Goal: Task Accomplishment & Management: Complete application form

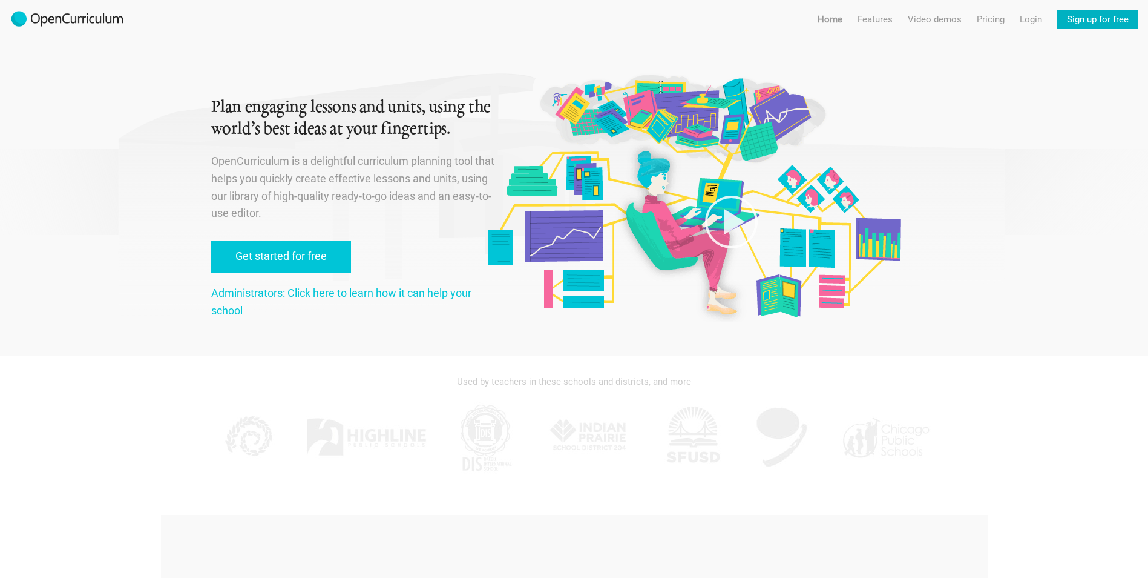
click at [1077, 19] on link "Sign up for free" at bounding box center [1098, 19] width 81 height 19
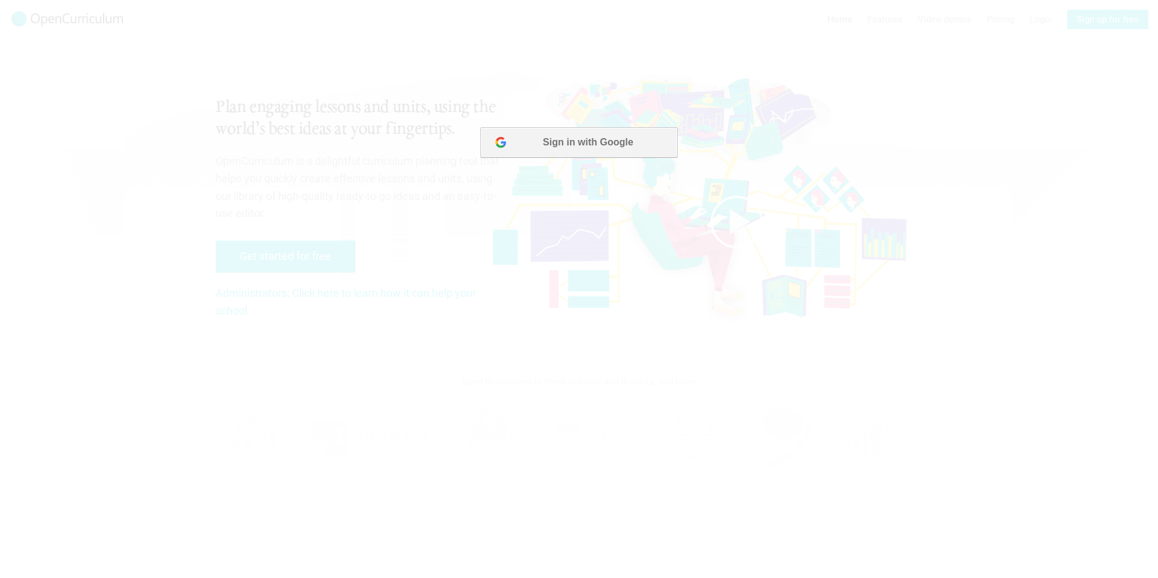
click at [535, 142] on button "Sign in with Google" at bounding box center [578, 142] width 197 height 30
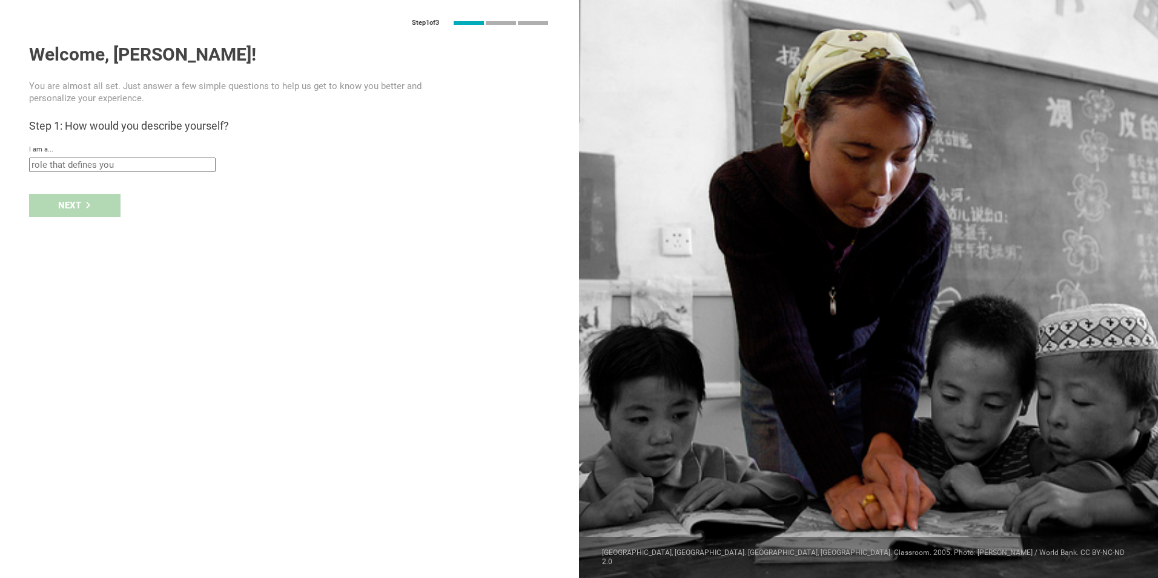
click at [123, 159] on input "text" at bounding box center [122, 164] width 186 height 15
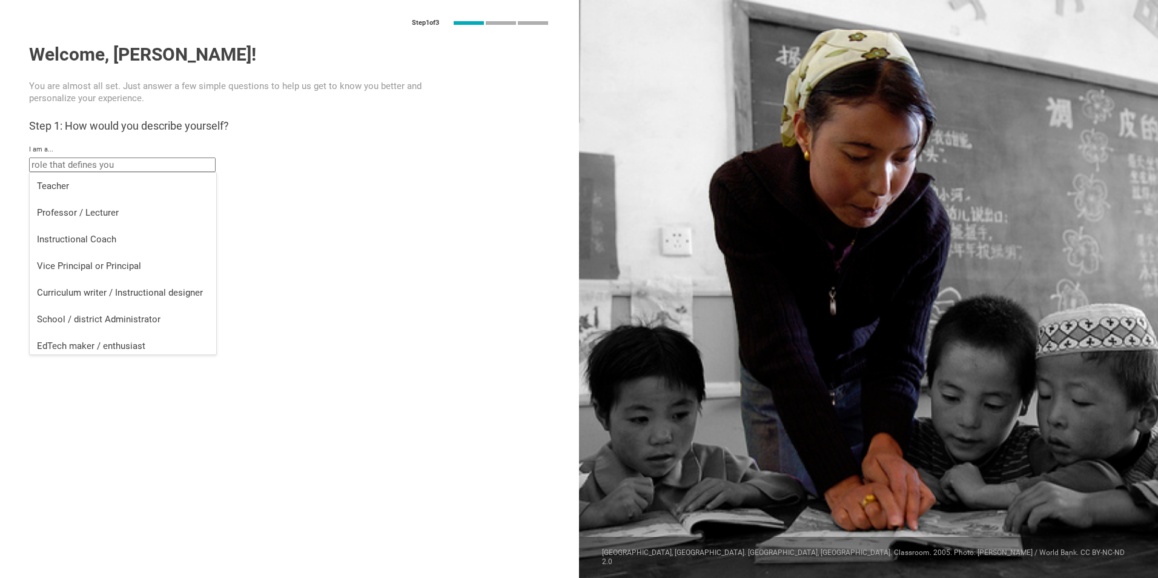
click at [111, 193] on li "Teacher" at bounding box center [123, 186] width 186 height 27
type input "Teacher"
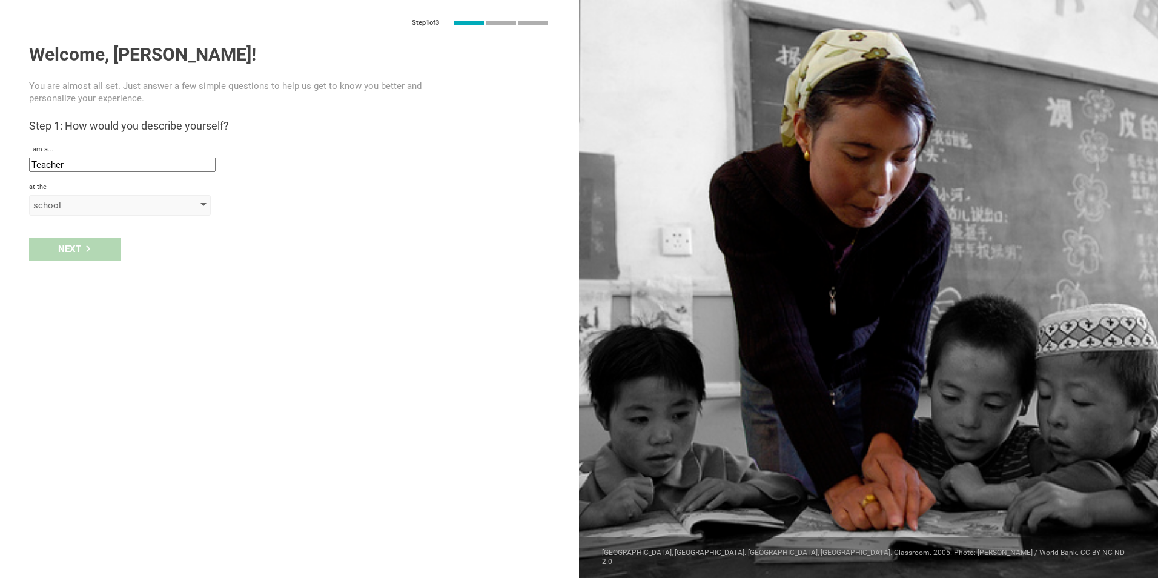
click at [93, 201] on div "school" at bounding box center [102, 205] width 139 height 12
click at [73, 235] on div "school" at bounding box center [120, 229] width 167 height 12
click at [76, 239] on input "text" at bounding box center [122, 233] width 186 height 15
type input "HMR"
click at [219, 197] on div "school school district college university program institute company organization" at bounding box center [289, 205] width 521 height 21
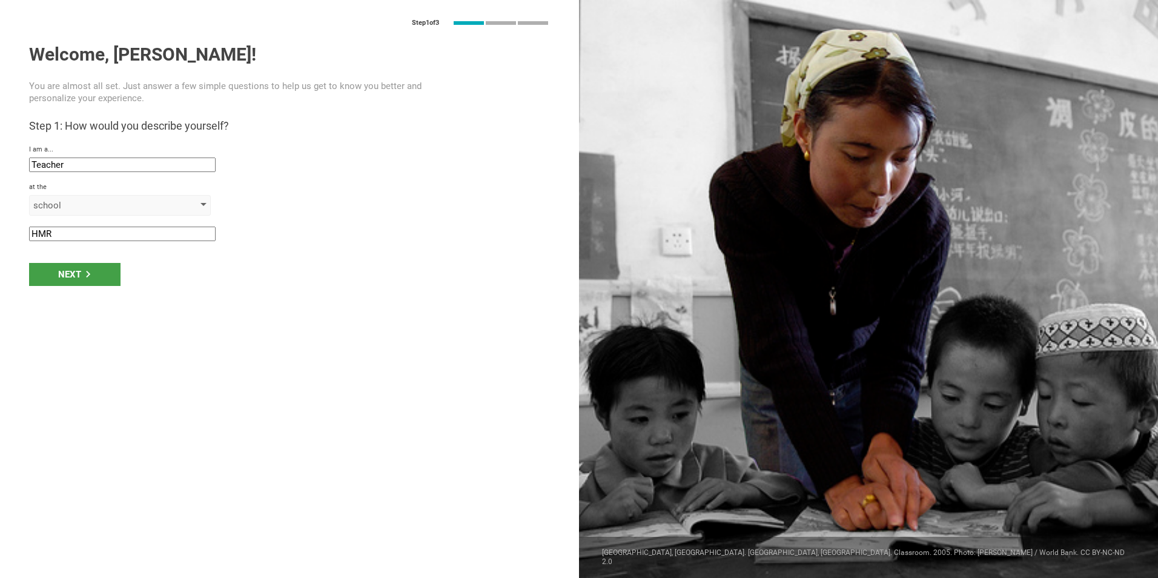
click at [199, 203] on div "school" at bounding box center [120, 205] width 182 height 21
click at [300, 202] on div "school school district college university program institute company organization" at bounding box center [289, 205] width 521 height 21
click at [65, 272] on div "Next" at bounding box center [74, 274] width 91 height 23
click at [57, 270] on div "Next" at bounding box center [74, 274] width 91 height 23
click at [90, 274] on input "Newark, New Jersey" at bounding box center [122, 271] width 186 height 15
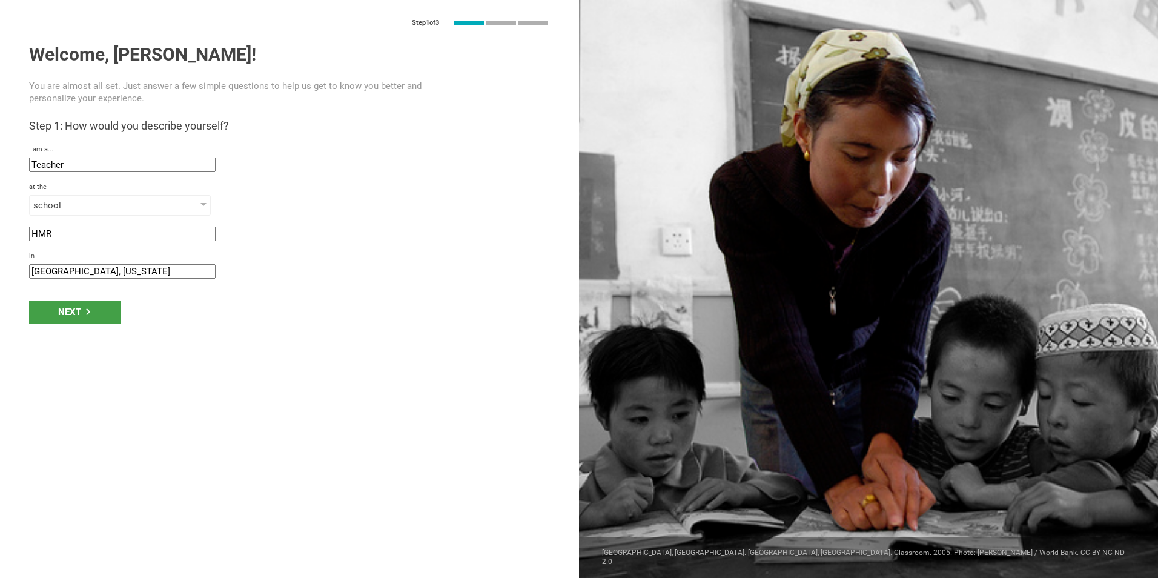
click at [76, 282] on div "Step 1 of 3 Welcome, Eric! You are almost all set. Just answer a few simple que…" at bounding box center [289, 289] width 579 height 578
click at [73, 272] on input "Newark, New Jersey" at bounding box center [122, 271] width 186 height 15
drag, startPoint x: 110, startPoint y: 283, endPoint x: 117, endPoint y: 277, distance: 9.9
click at [110, 282] on div "Step 1 of 3 Welcome, Eric! You are almost all set. Just answer a few simple que…" at bounding box center [289, 289] width 579 height 578
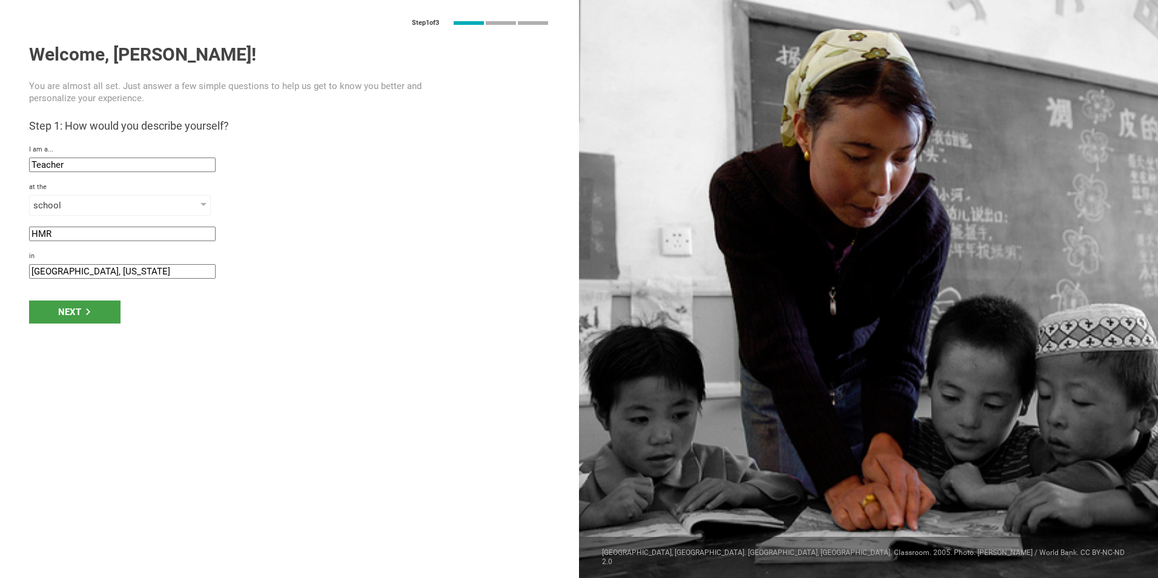
drag, startPoint x: 116, startPoint y: 270, endPoint x: -301, endPoint y: 202, distance: 422.6
type input "FRANKLIN LAKES, NJ"
click at [56, 312] on div "Next" at bounding box center [74, 311] width 91 height 23
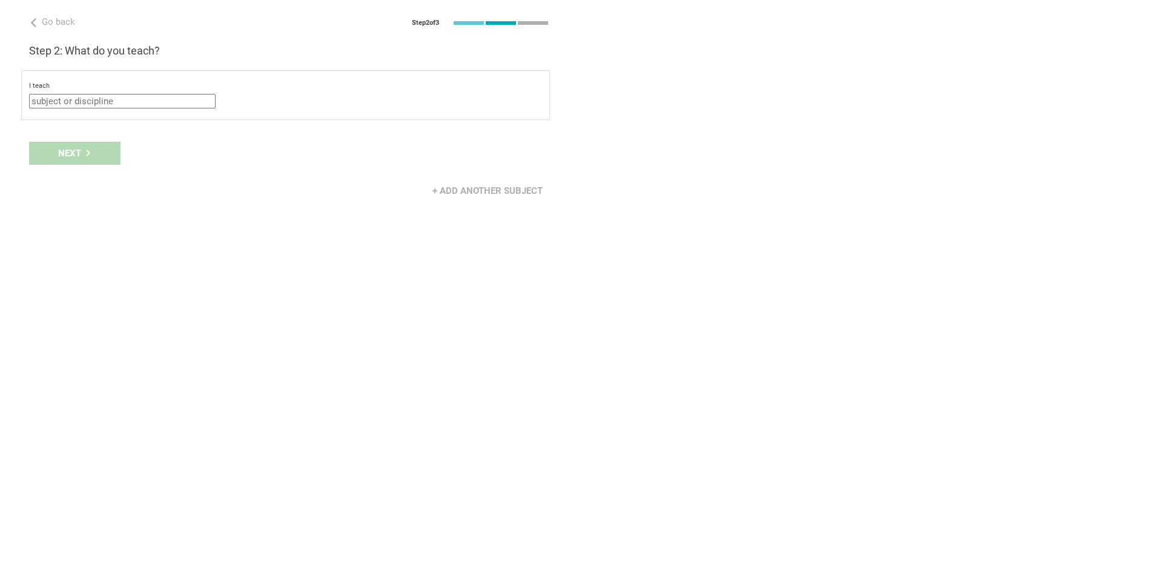
click at [110, 104] on input "text" at bounding box center [122, 101] width 186 height 15
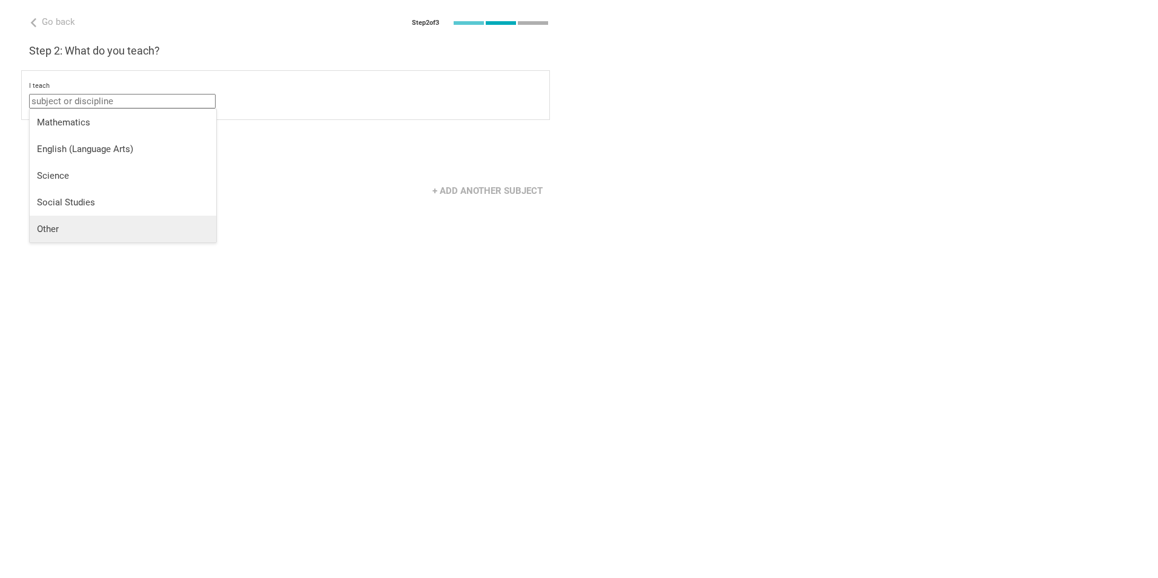
click at [68, 235] on li "Other" at bounding box center [123, 229] width 186 height 27
type input "Other"
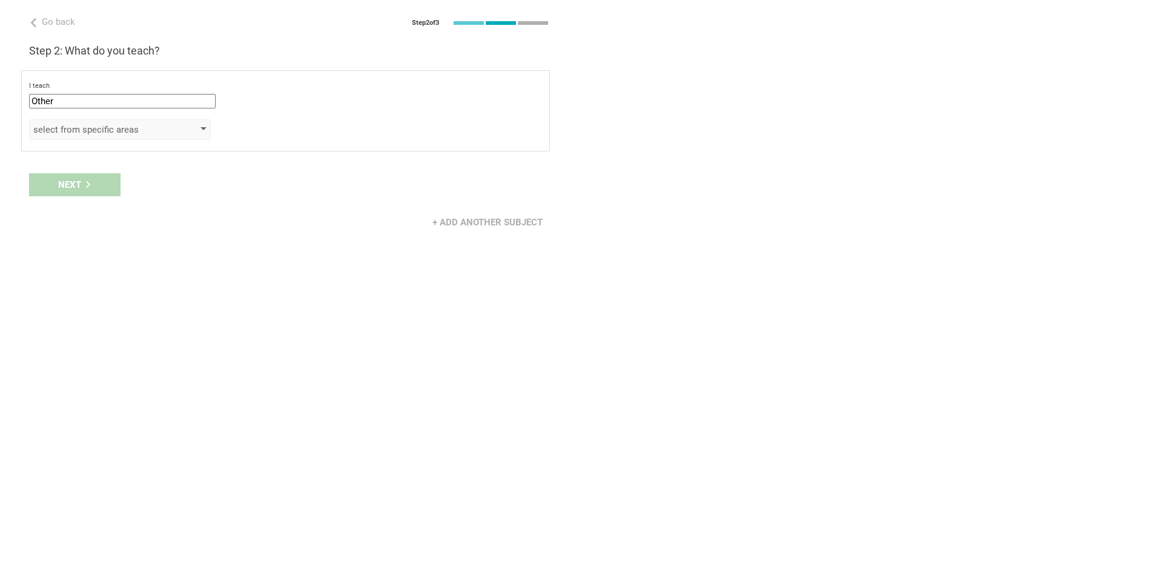
click at [86, 131] on div "select from specific areas" at bounding box center [102, 130] width 139 height 12
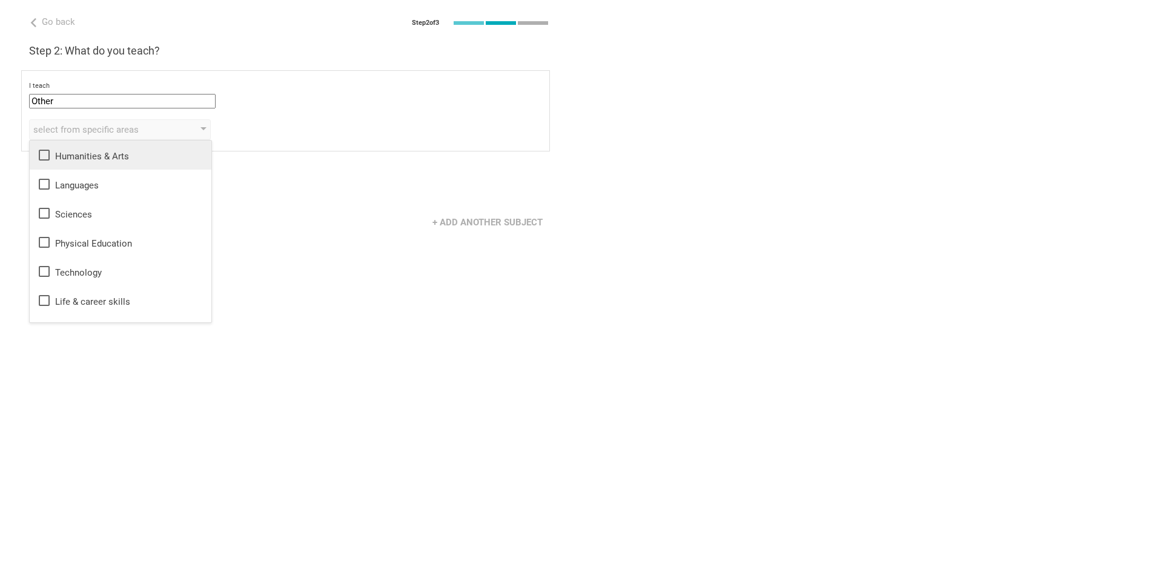
click at [113, 162] on li "Humanities & Arts" at bounding box center [121, 154] width 182 height 29
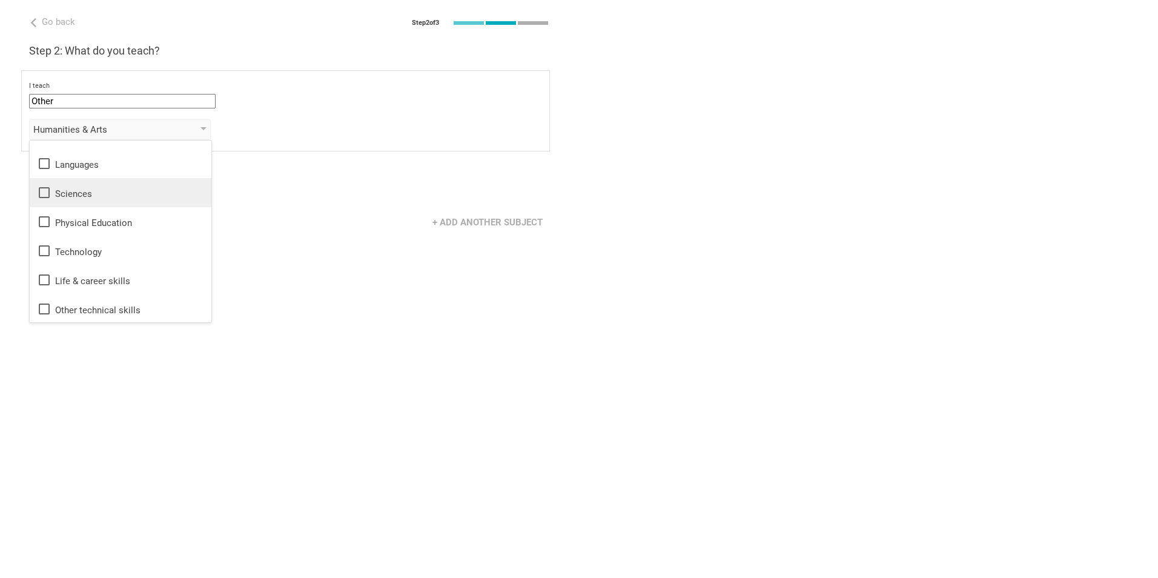
scroll to position [22, 0]
click at [436, 132] on div "Humanities & Arts Humanities & Arts Languages Sciences Physical Education Techn…" at bounding box center [285, 129] width 513 height 21
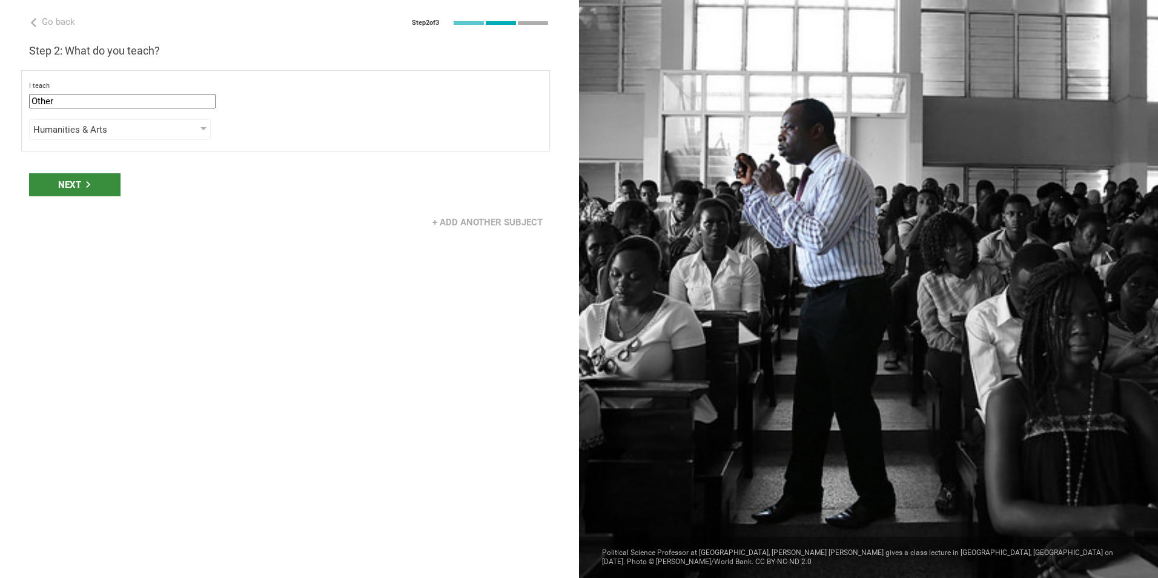
click at [105, 190] on div "Next" at bounding box center [74, 184] width 91 height 23
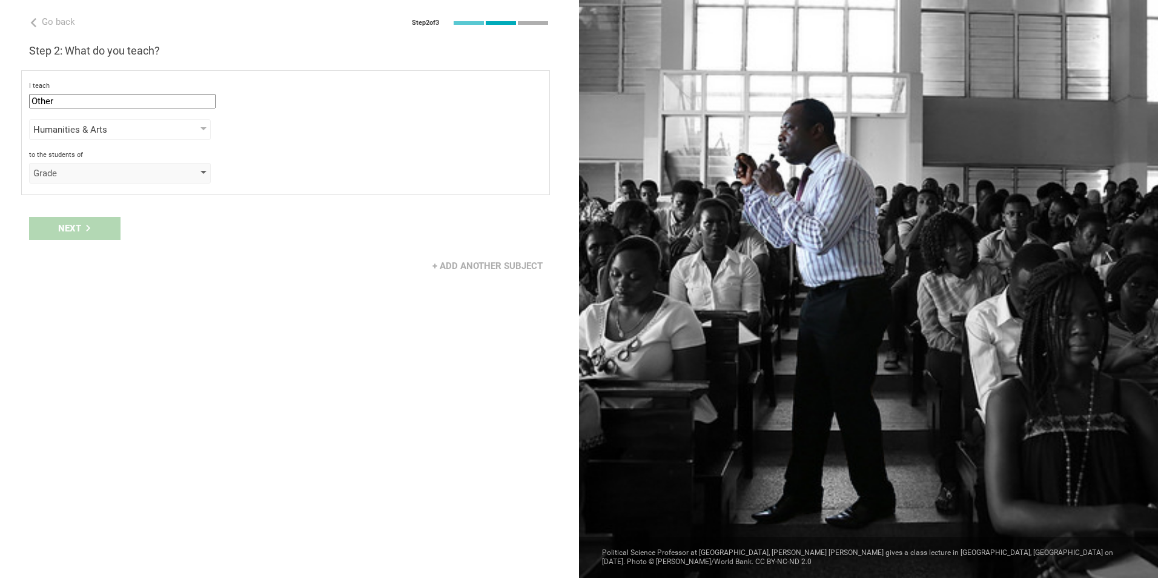
click at [130, 177] on div "Grade" at bounding box center [102, 173] width 139 height 12
click at [106, 202] on div "Grade" at bounding box center [120, 197] width 167 height 12
click at [119, 179] on div "Grade" at bounding box center [120, 173] width 182 height 21
click at [399, 160] on div "to the students of Grade Grade Class Year Level Standard" at bounding box center [285, 167] width 513 height 33
click at [188, 175] on div "Grade" at bounding box center [120, 173] width 182 height 21
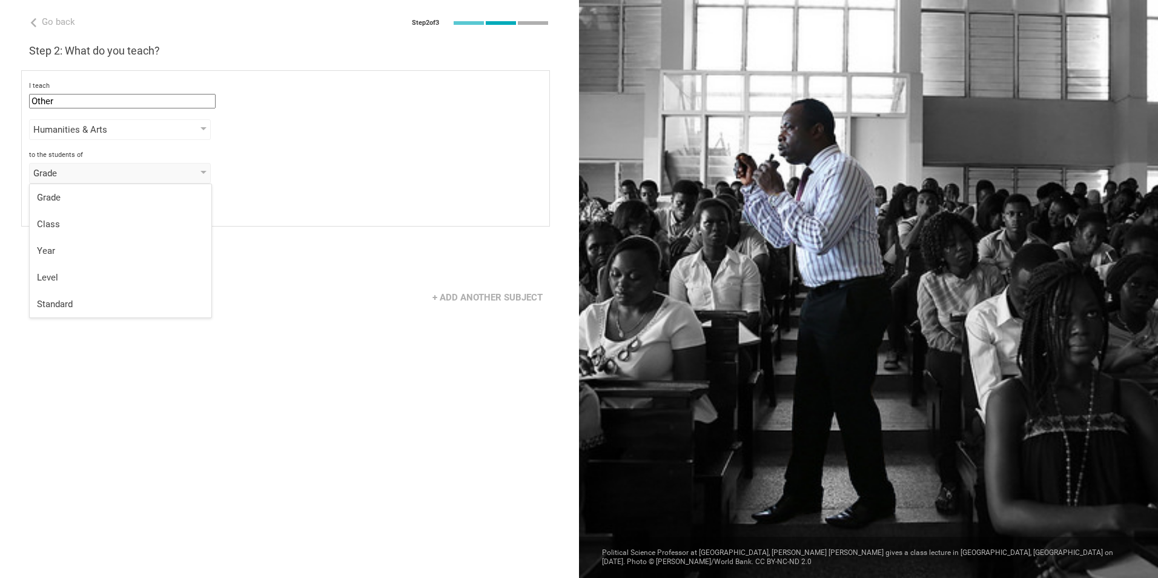
click at [332, 148] on div "I teach Other Mathematics English (Language Arts) Science Social Studies Other …" at bounding box center [285, 148] width 529 height 156
click at [161, 219] on div "I teach Other Mathematics English (Language Arts) Science Social Studies Other …" at bounding box center [285, 148] width 529 height 156
click at [160, 213] on div "select from grades" at bounding box center [120, 204] width 182 height 21
drag, startPoint x: 303, startPoint y: 171, endPoint x: 222, endPoint y: 192, distance: 83.8
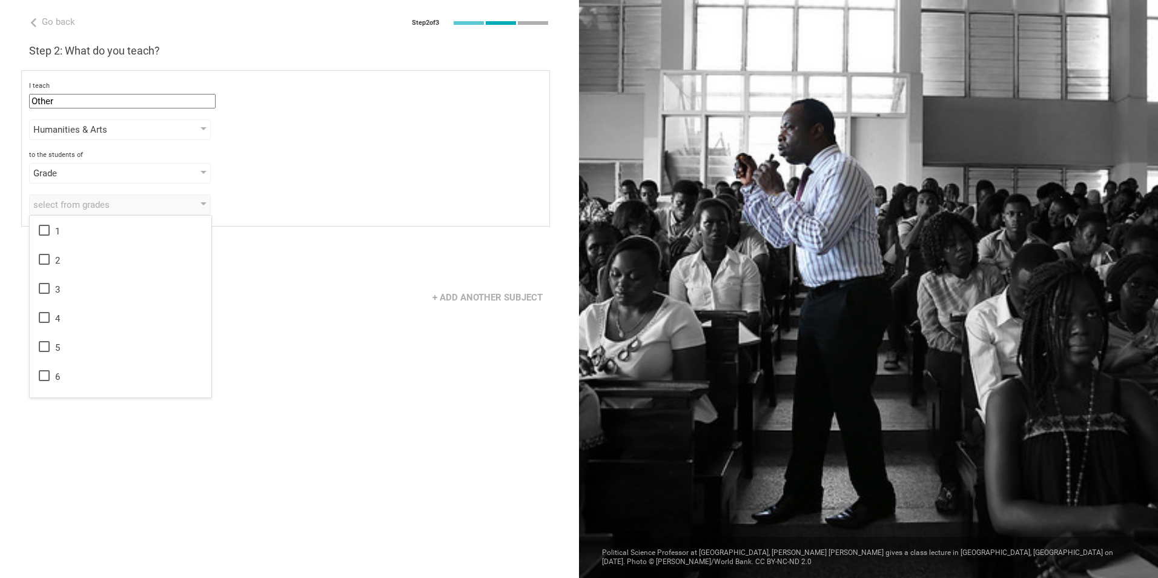
click at [302, 171] on div "Grade Grade Class Year Level Standard" at bounding box center [285, 173] width 513 height 21
click at [190, 199] on div "select from grades" at bounding box center [120, 204] width 182 height 21
click at [145, 172] on div "Grade" at bounding box center [102, 173] width 139 height 12
click at [73, 246] on div "Year" at bounding box center [120, 251] width 167 height 12
click at [87, 213] on div "select from grades" at bounding box center [120, 204] width 182 height 21
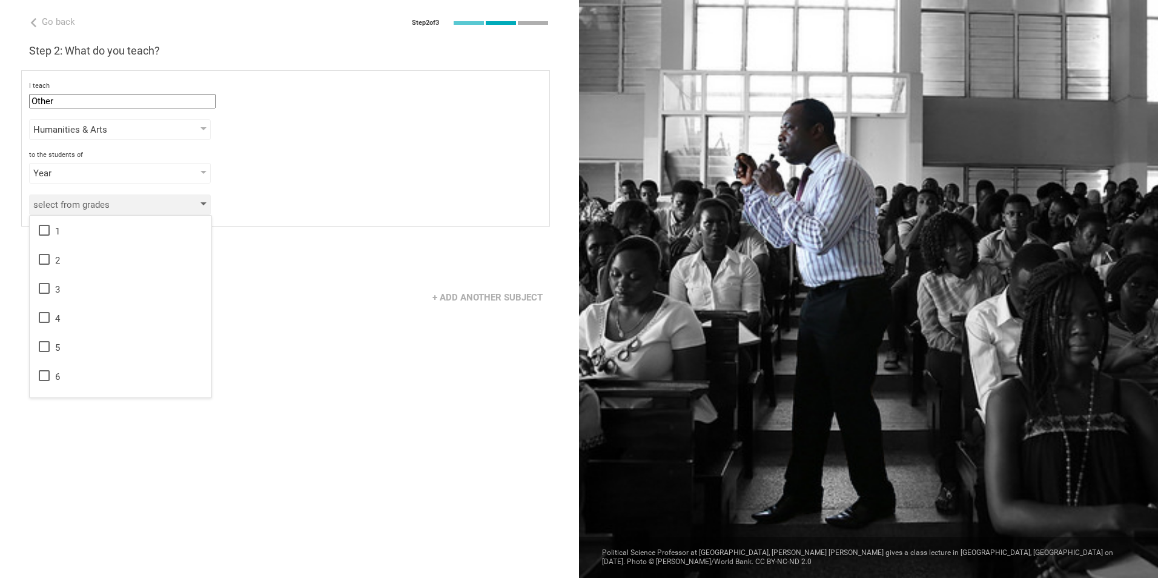
click at [93, 208] on div "select from grades" at bounding box center [102, 205] width 139 height 12
click at [108, 177] on div "Year" at bounding box center [102, 173] width 139 height 12
click at [88, 207] on li "Grade" at bounding box center [121, 197] width 182 height 27
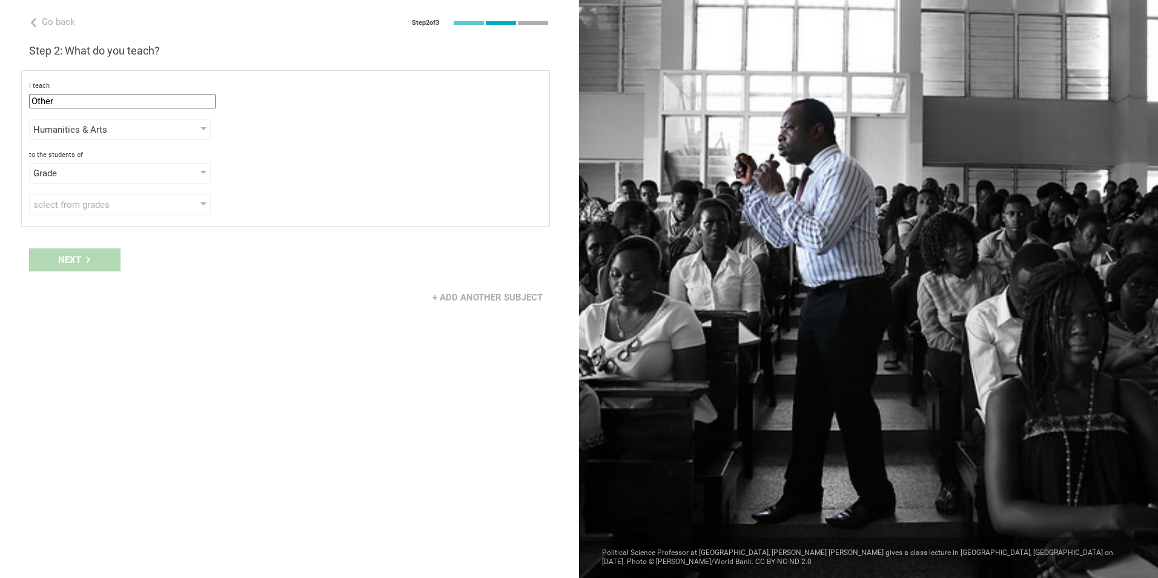
click at [88, 207] on div "select from grades" at bounding box center [102, 205] width 139 height 12
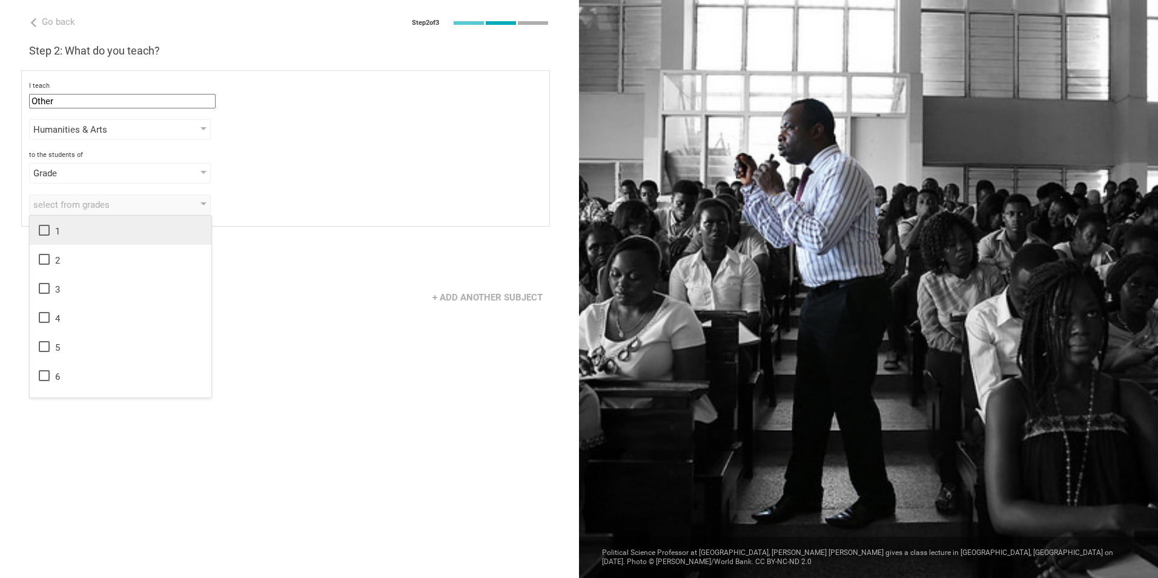
click at [77, 230] on div "1" at bounding box center [120, 230] width 167 height 15
click at [65, 262] on div "2" at bounding box center [120, 259] width 167 height 15
click at [56, 291] on div "3" at bounding box center [120, 288] width 167 height 15
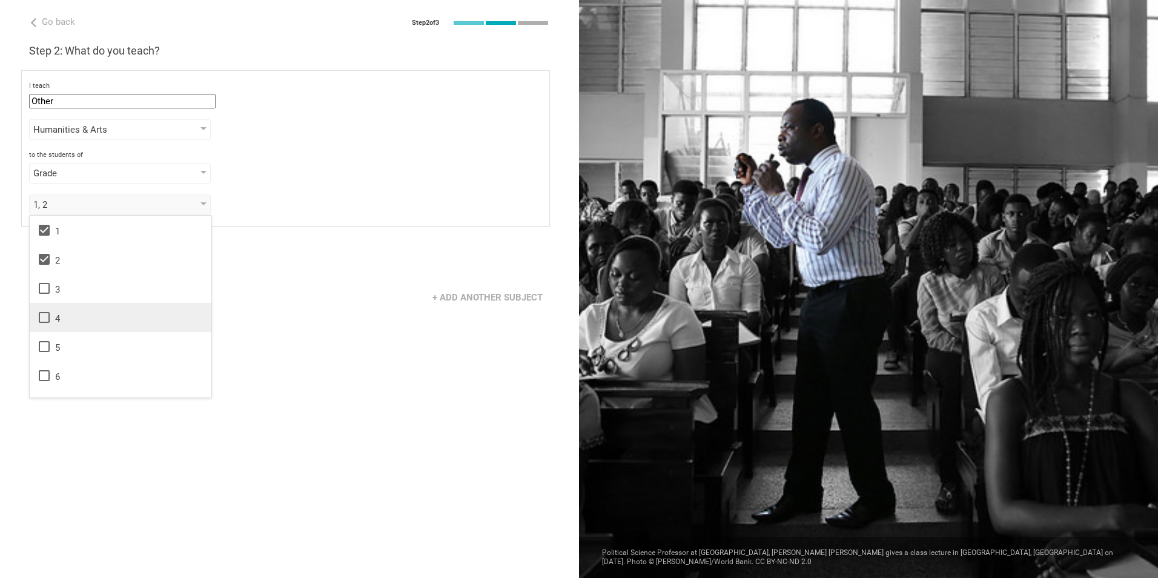
click at [56, 312] on li "4" at bounding box center [121, 317] width 182 height 29
click at [57, 335] on li "5" at bounding box center [121, 346] width 182 height 29
click at [358, 193] on div "I teach Other Mathematics English (Language Arts) Science Social Studies Other …" at bounding box center [285, 148] width 529 height 156
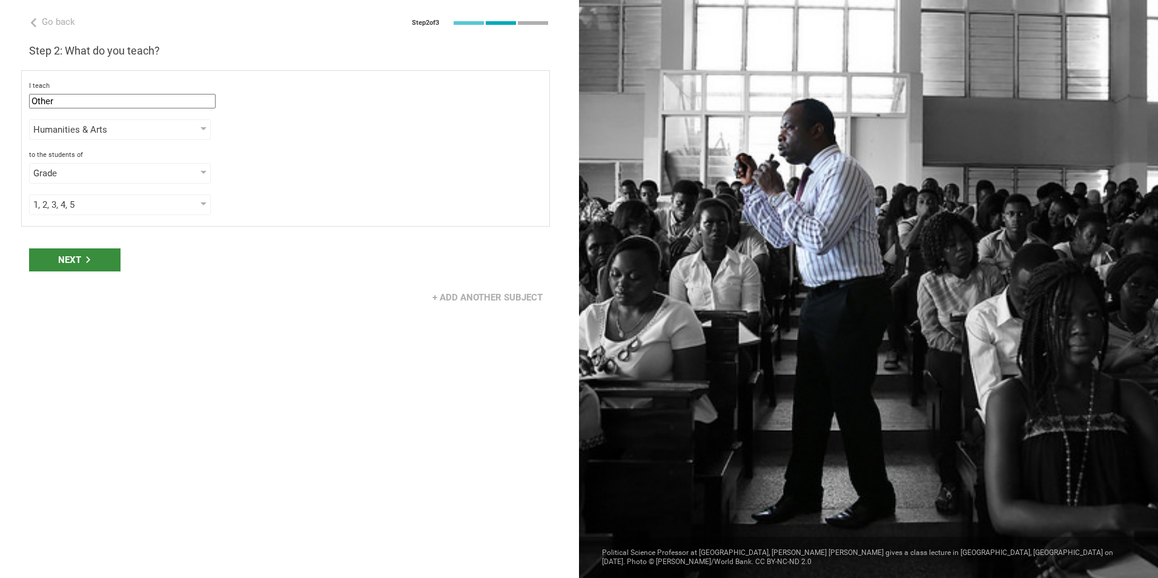
click at [107, 258] on div "Next" at bounding box center [74, 259] width 91 height 23
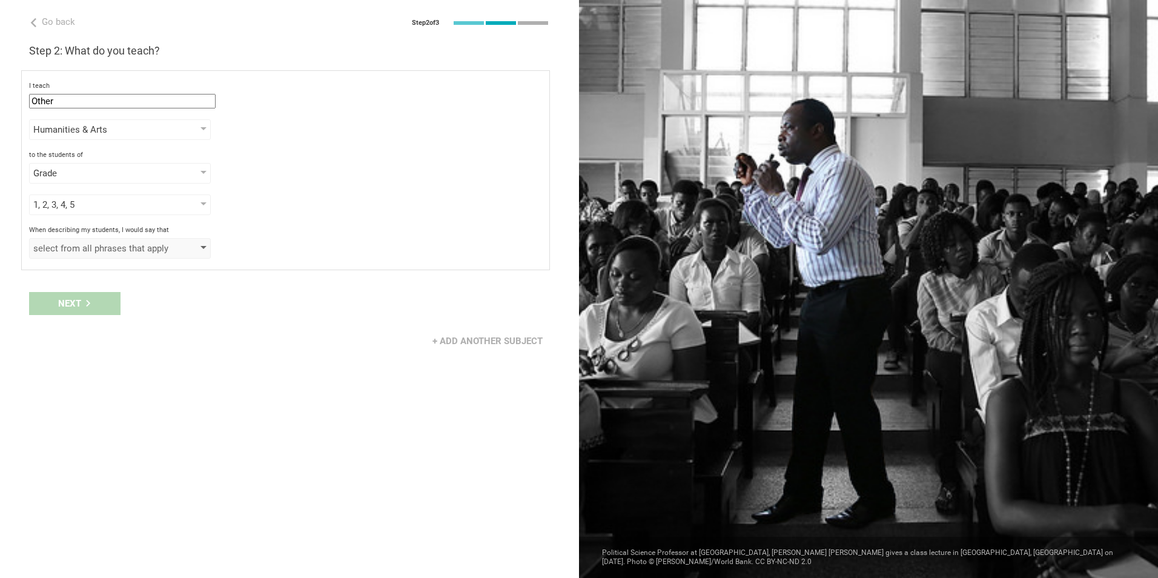
click at [134, 246] on div "select from all phrases that apply" at bounding box center [102, 248] width 139 height 12
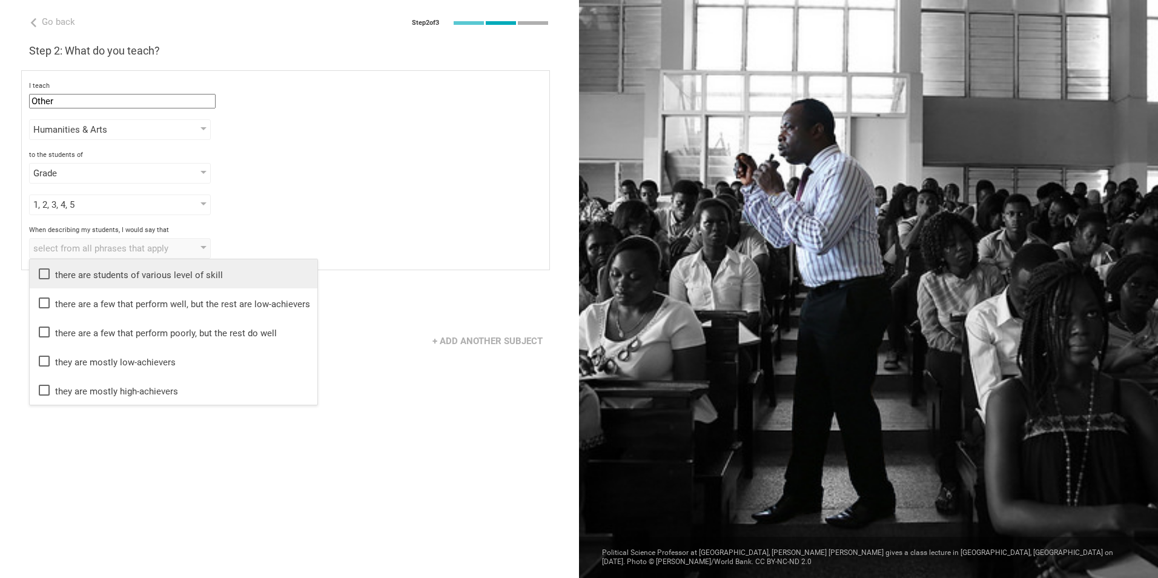
click at [168, 285] on li "there are students of various level of skill" at bounding box center [174, 273] width 288 height 29
click at [387, 214] on div "1, 2, 3, 4, 5 1 2 3 4 5 6 7 8 9 10 11 12 13" at bounding box center [285, 204] width 513 height 21
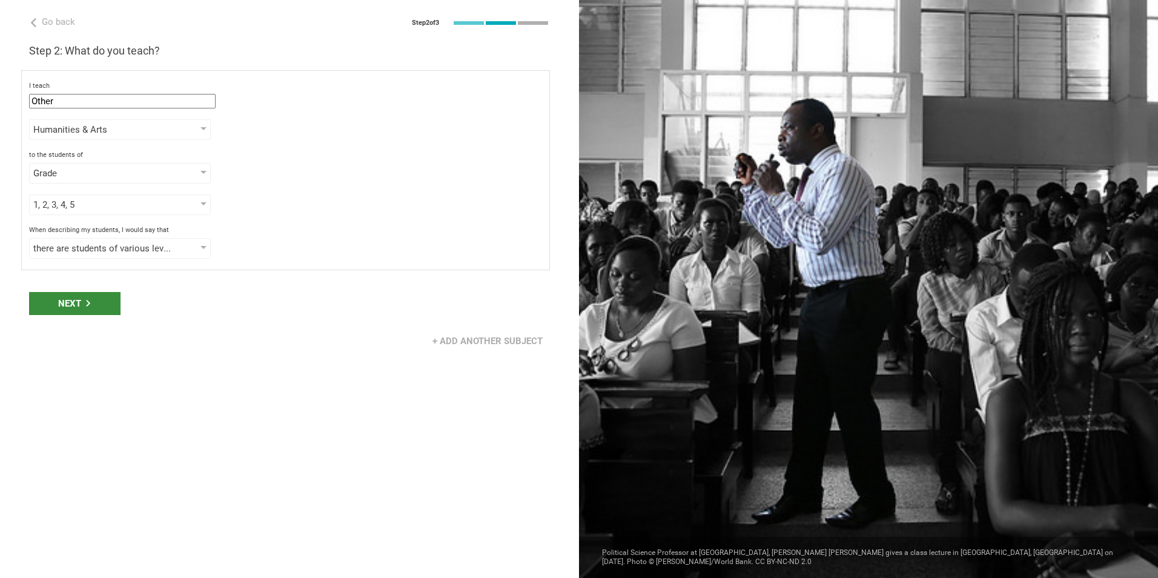
click at [90, 301] on icon at bounding box center [88, 303] width 7 height 7
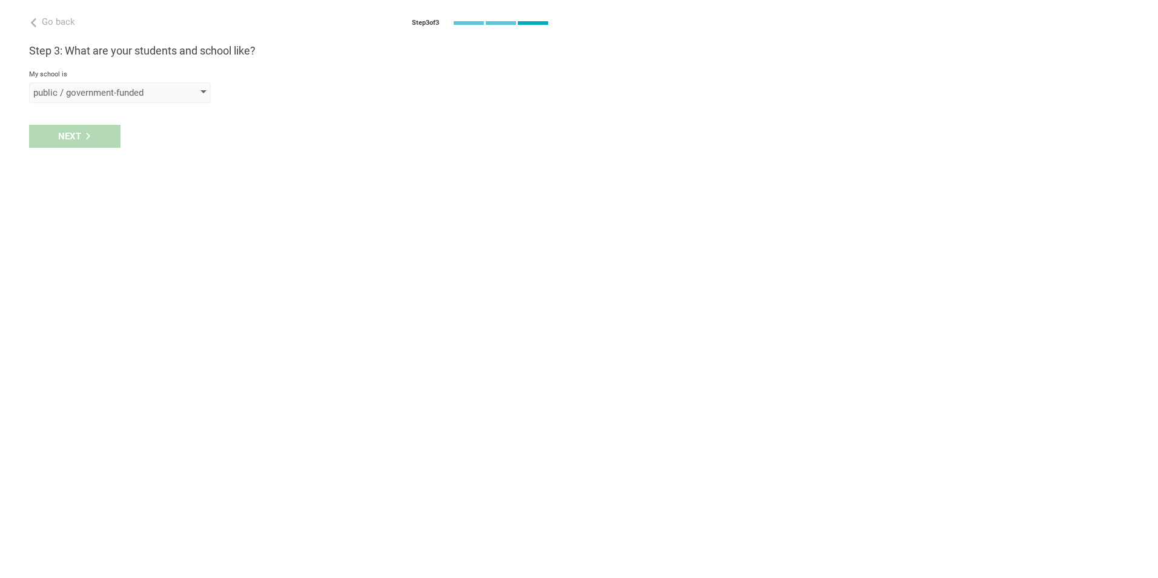
click at [96, 100] on div "public / government-funded" at bounding box center [120, 92] width 182 height 21
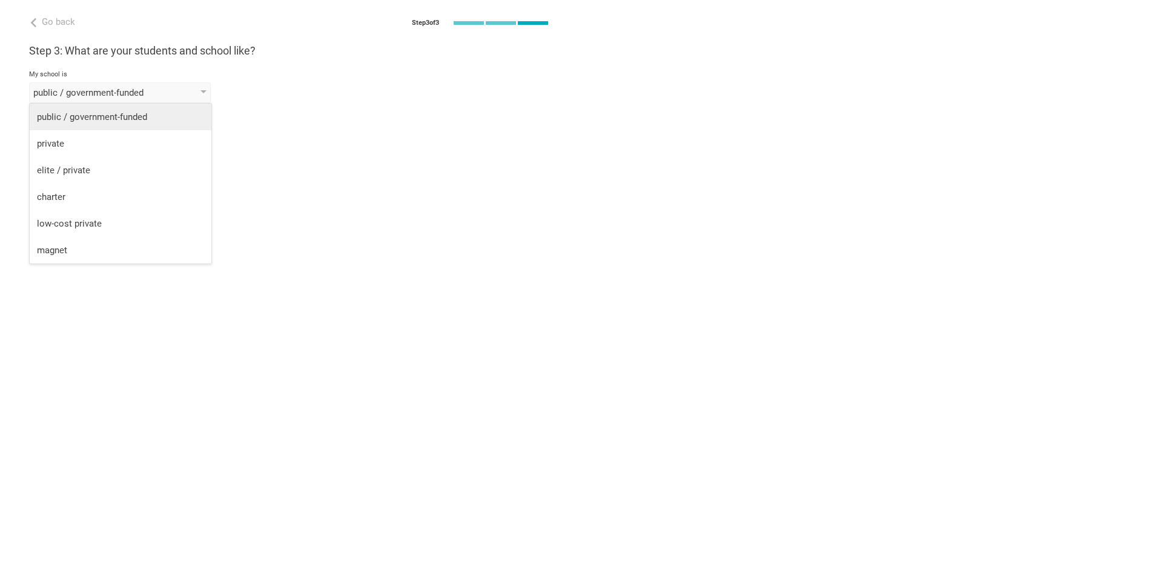
click at [94, 114] on div "public / government-funded" at bounding box center [120, 117] width 167 height 12
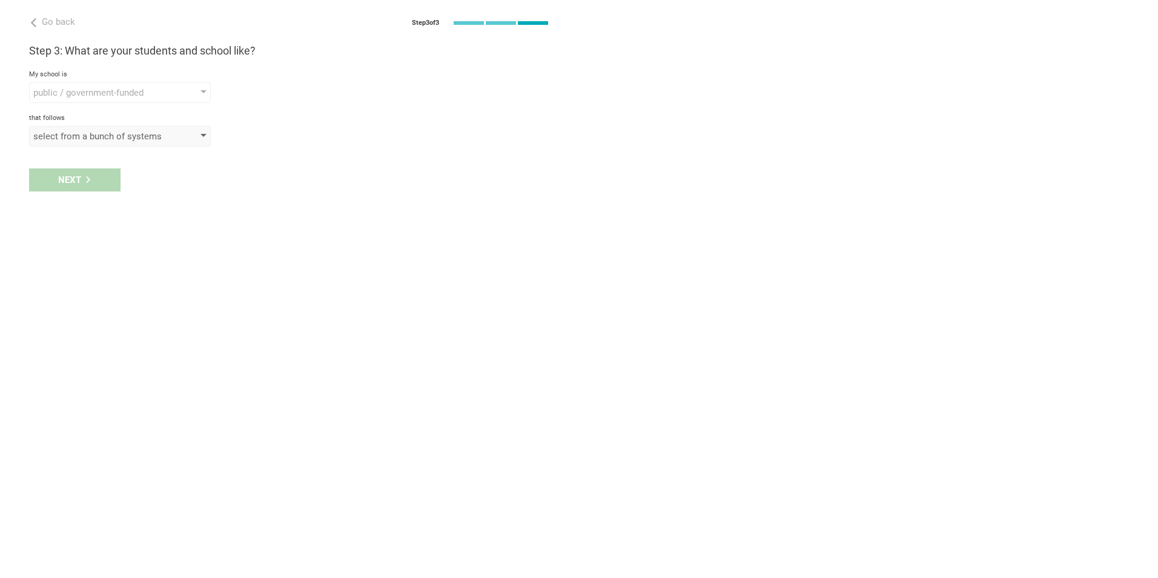
click at [96, 141] on div "select from a bunch of systems" at bounding box center [102, 136] width 139 height 12
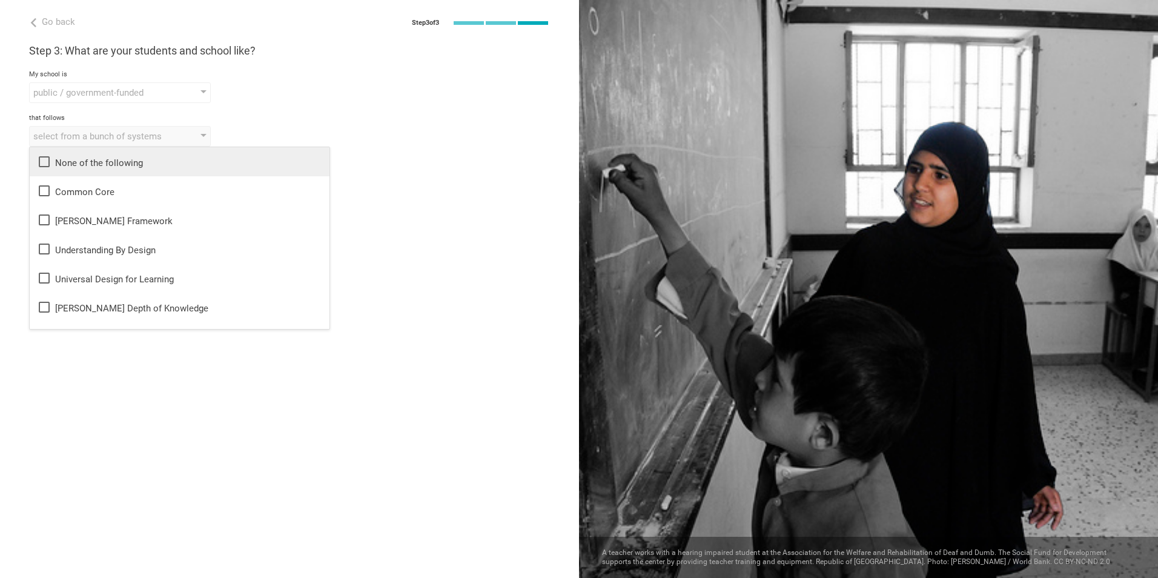
click at [148, 165] on div "None of the following" at bounding box center [179, 161] width 285 height 15
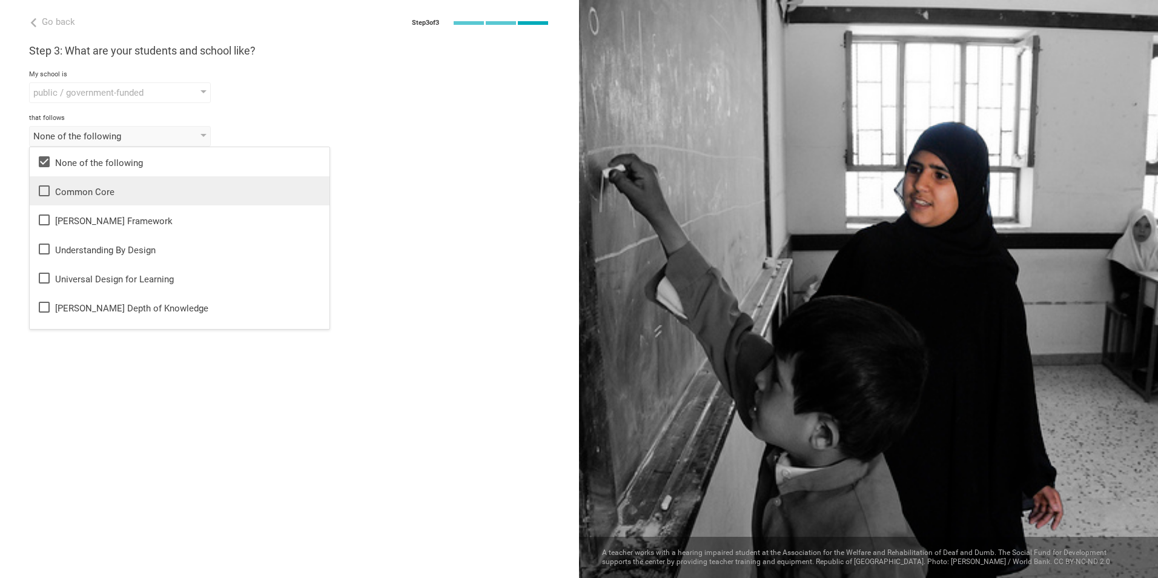
click at [133, 192] on div "Common Core" at bounding box center [179, 190] width 285 height 15
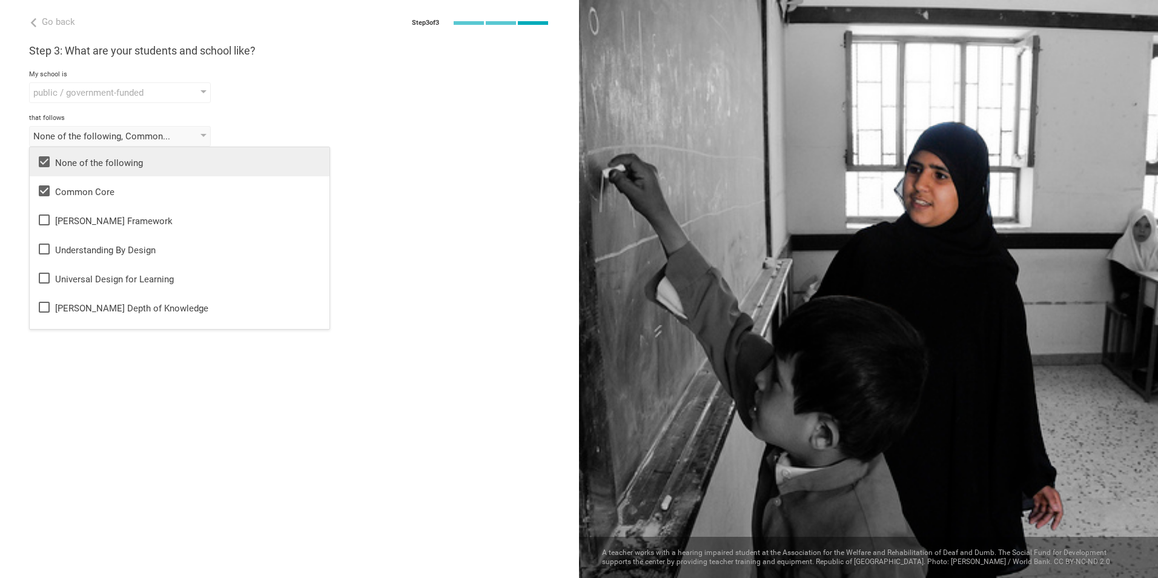
click at [135, 169] on li "None of the following" at bounding box center [180, 161] width 300 height 29
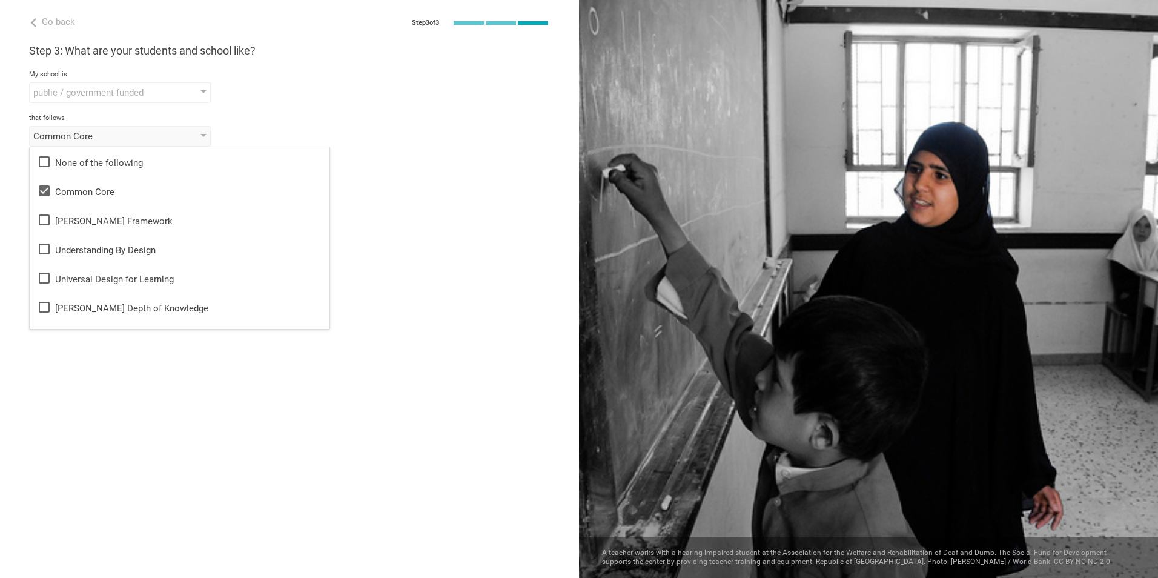
click at [289, 105] on div "Step 3: What are your students and school like? My school is public / governmen…" at bounding box center [289, 95] width 521 height 103
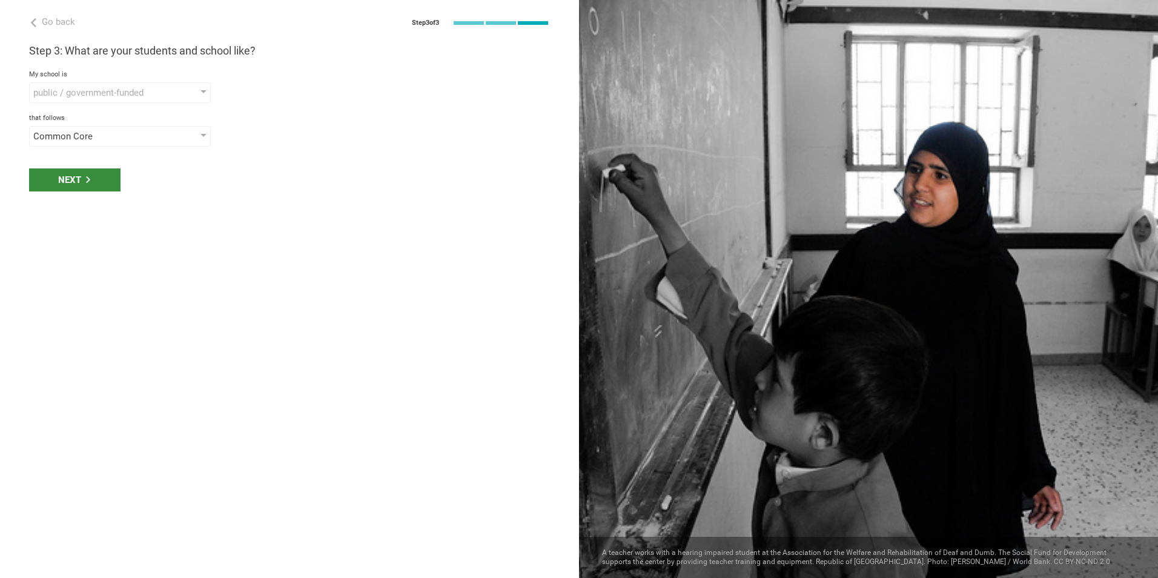
click at [68, 188] on div "Next" at bounding box center [74, 179] width 91 height 23
click at [129, 189] on div "select phrases that describe your student population" at bounding box center [120, 180] width 182 height 21
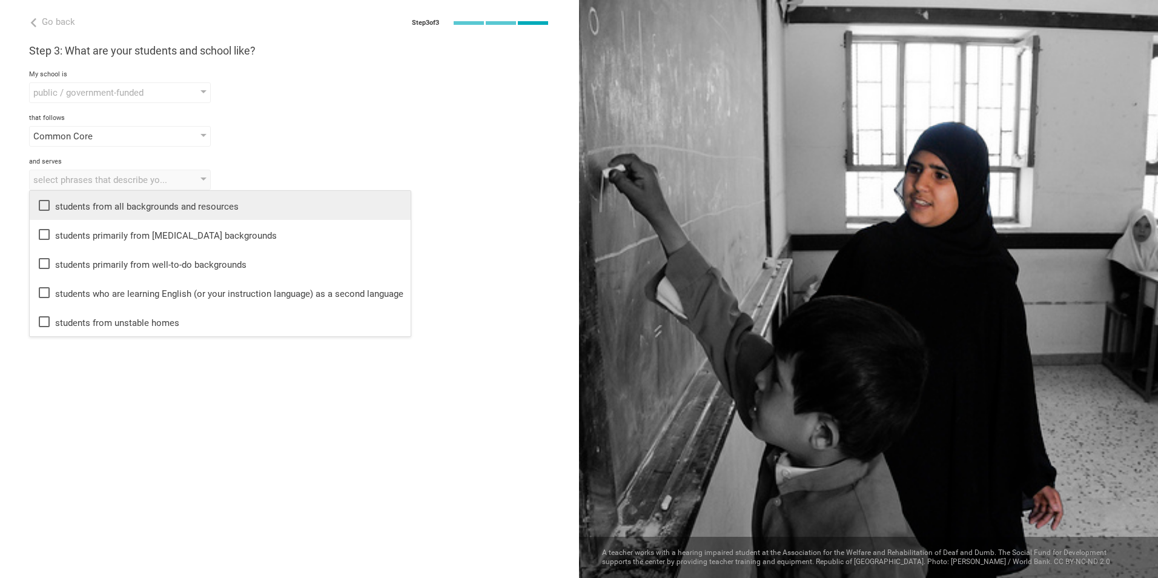
click at [124, 204] on div "students from all backgrounds and resources" at bounding box center [220, 205] width 366 height 15
click at [350, 125] on div "that follows Common Core None of the following Common Core Danielson Framework …" at bounding box center [289, 130] width 521 height 33
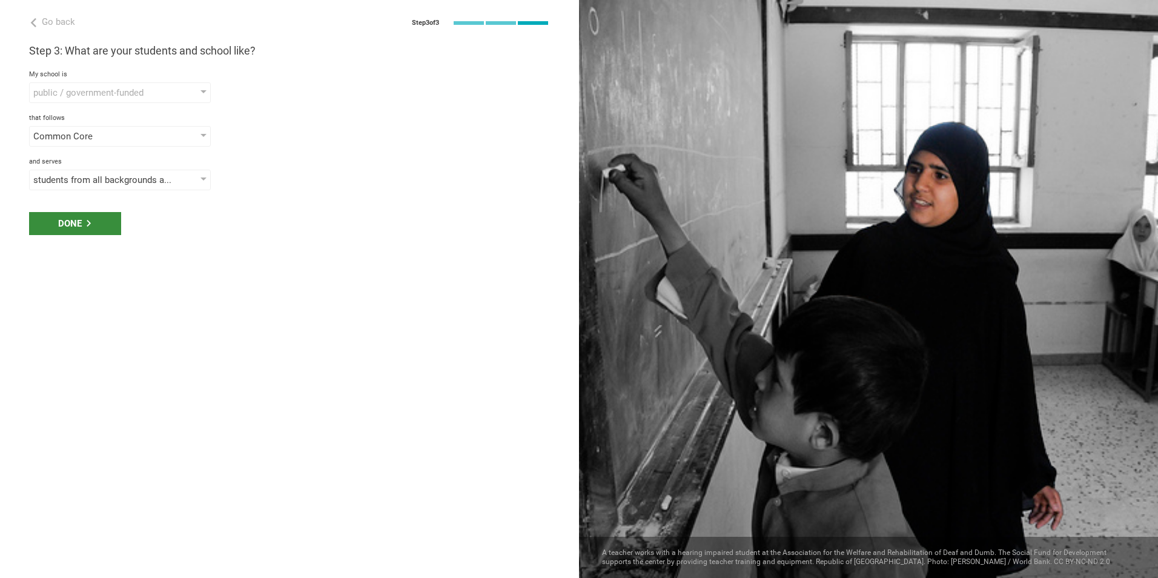
click at [109, 219] on div "Done" at bounding box center [75, 223] width 92 height 23
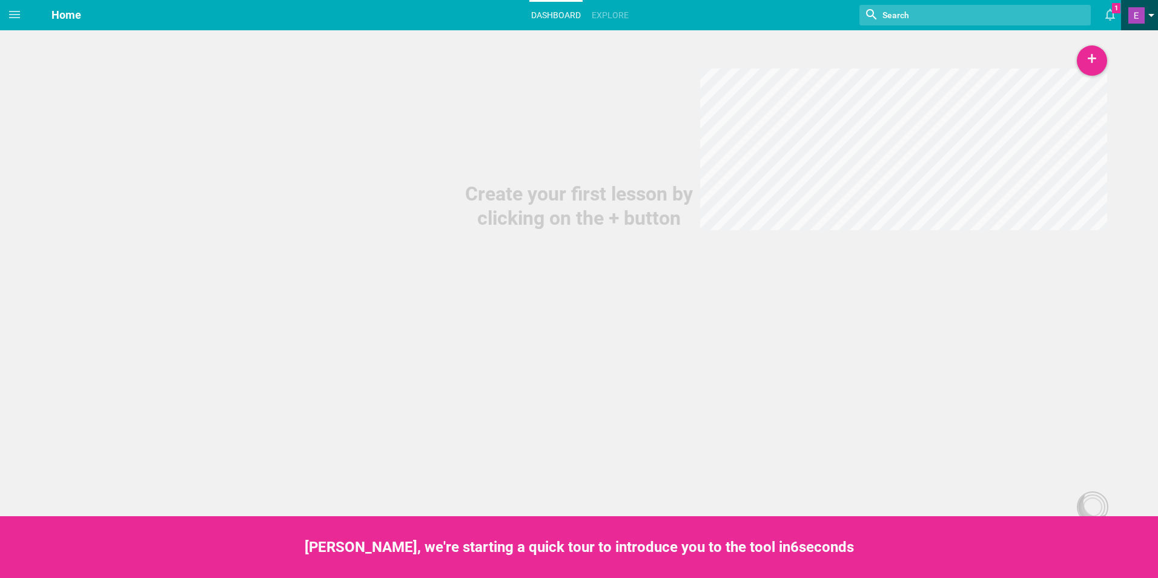
click at [1135, 10] on span at bounding box center [1136, 15] width 16 height 16
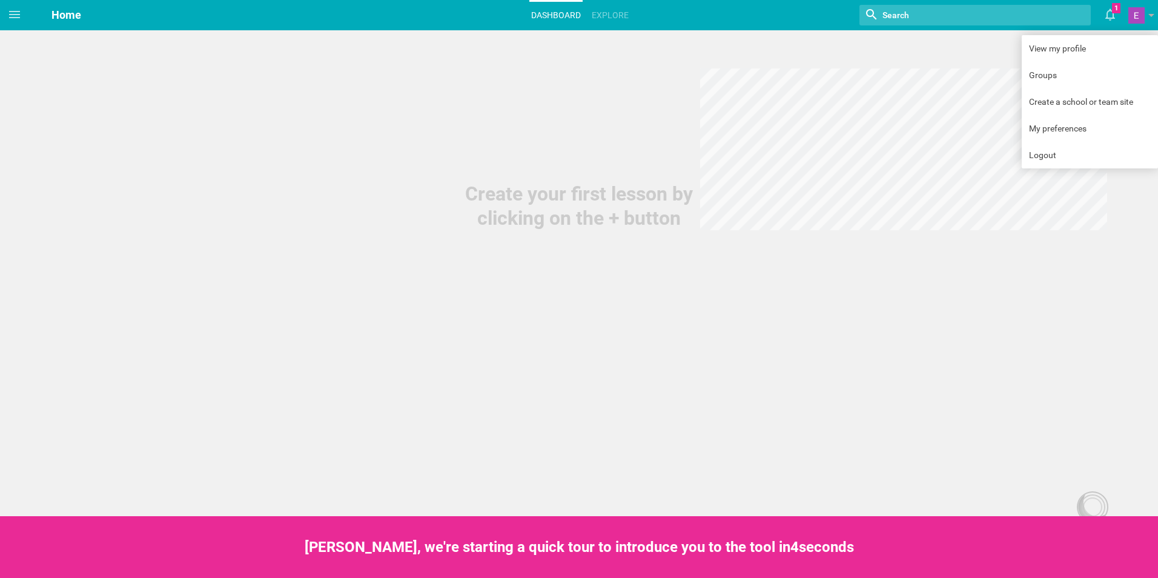
click at [327, 75] on div "Create your first lesson by clicking on the + button" at bounding box center [579, 115] width 1158 height 230
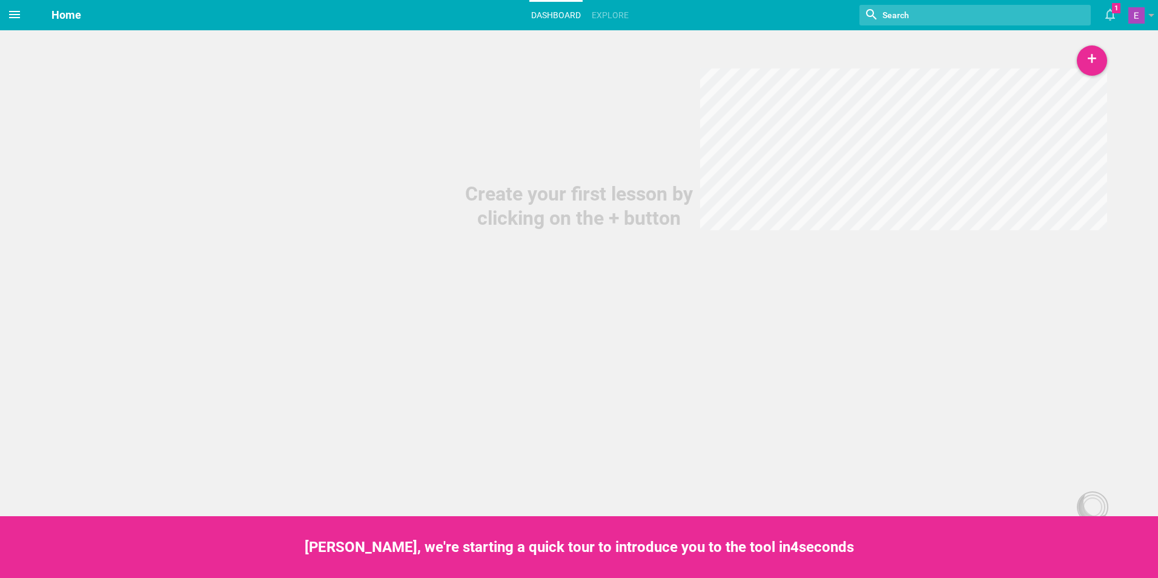
click at [18, 16] on icon at bounding box center [14, 14] width 15 height 15
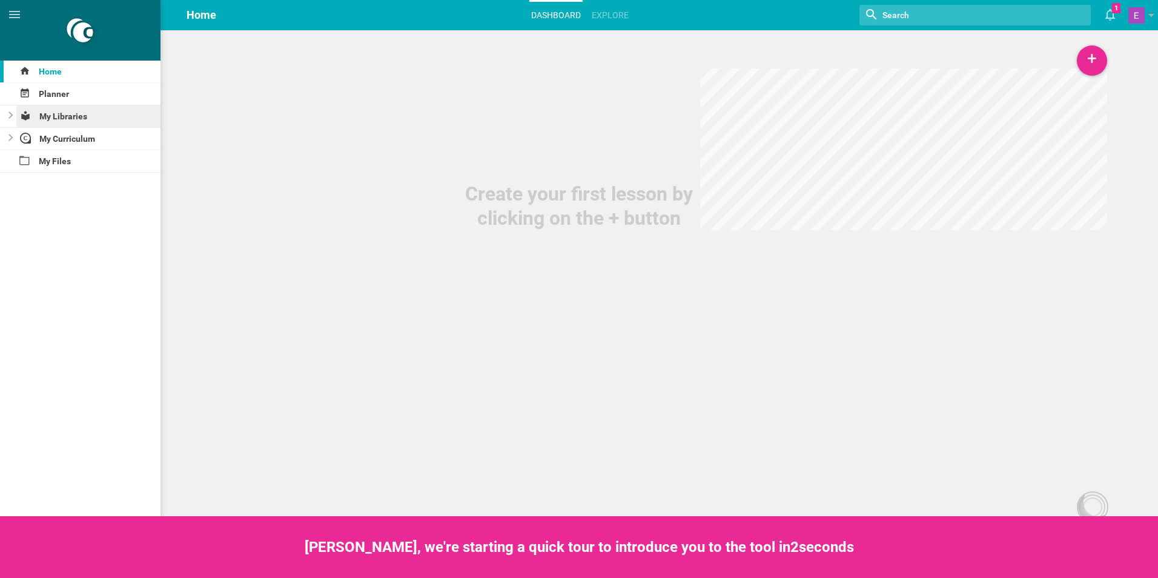
click at [102, 114] on div "My Libraries" at bounding box center [88, 116] width 145 height 22
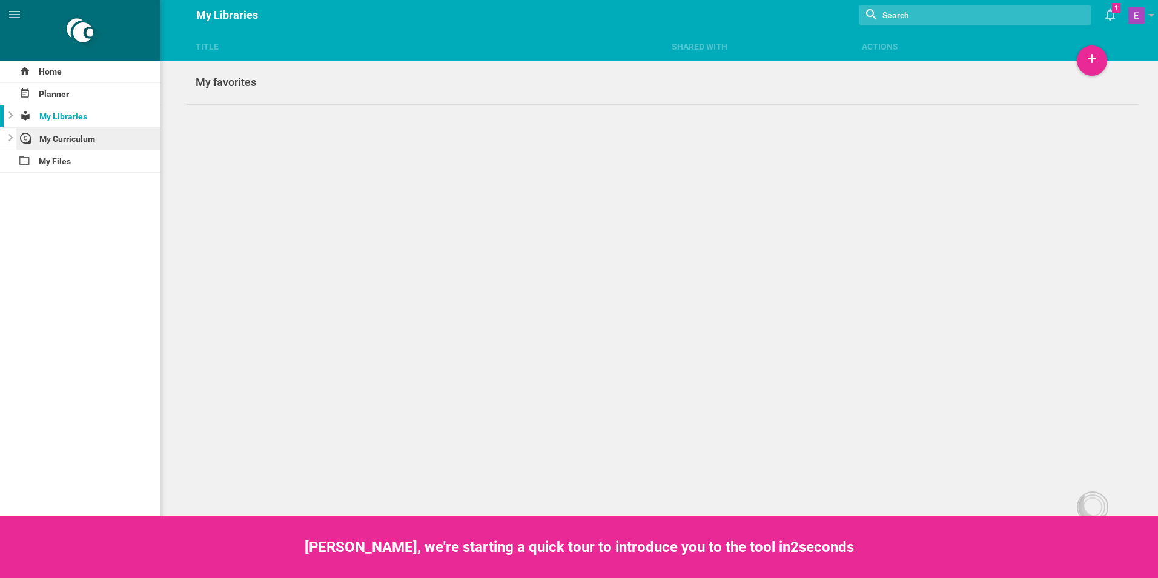
click at [76, 136] on div "My Curriculum" at bounding box center [88, 139] width 145 height 22
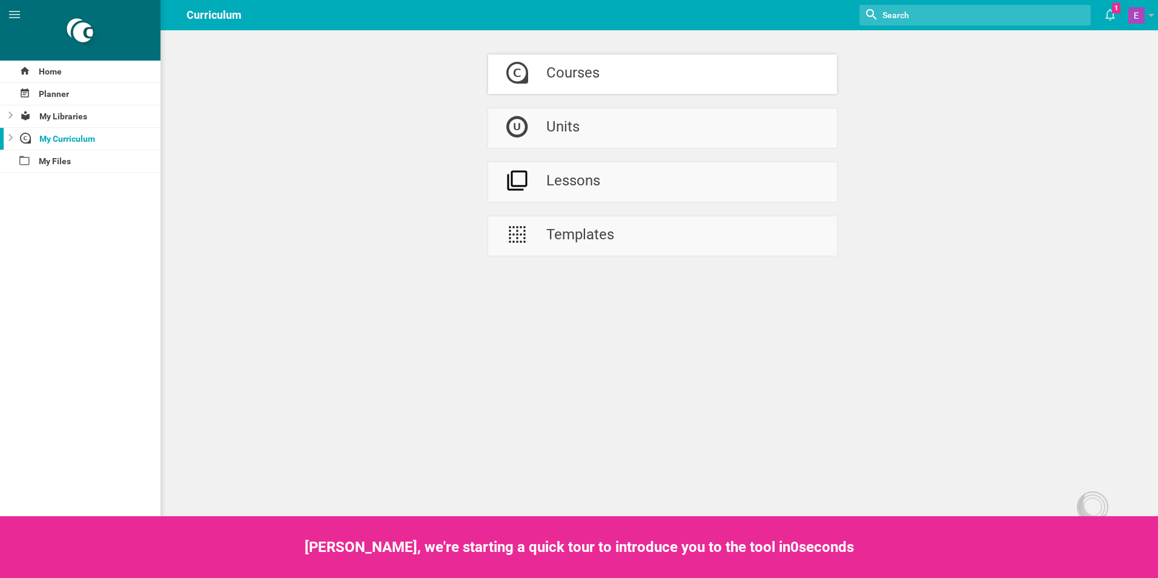
click at [601, 91] on link "Courses" at bounding box center [662, 73] width 349 height 39
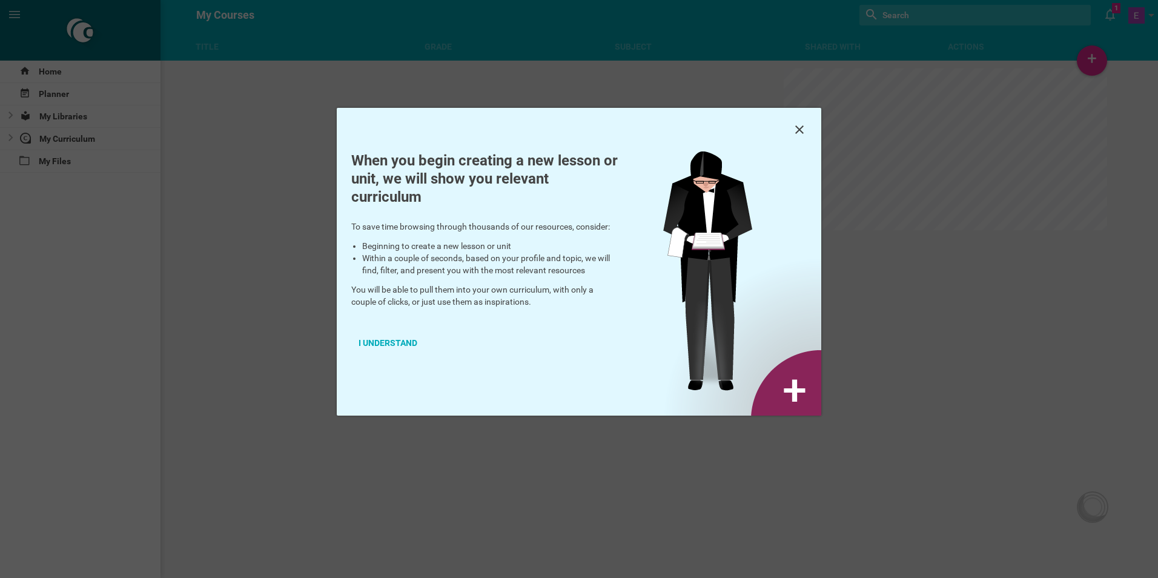
click at [1098, 84] on div at bounding box center [579, 289] width 1158 height 578
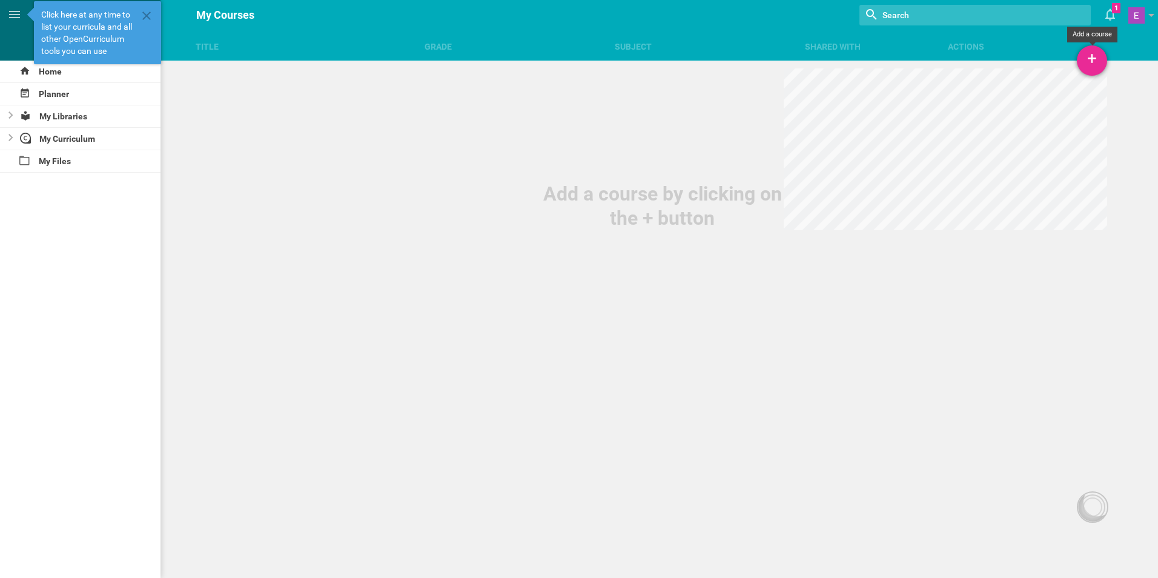
click at [1086, 62] on div "+" at bounding box center [1091, 60] width 30 height 30
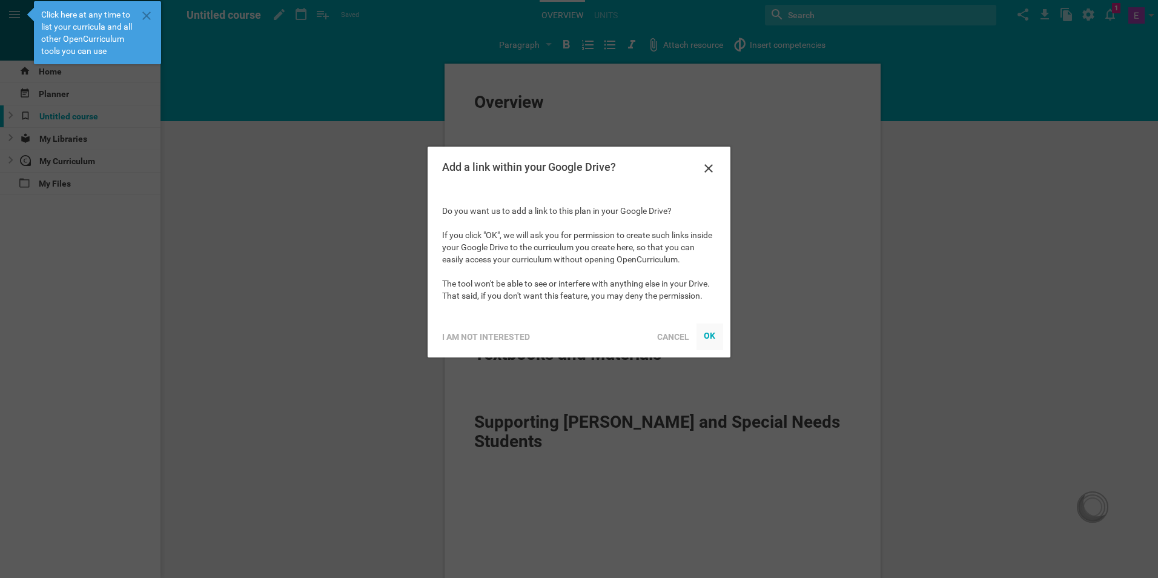
click at [709, 333] on div "OK" at bounding box center [709, 336] width 12 height 10
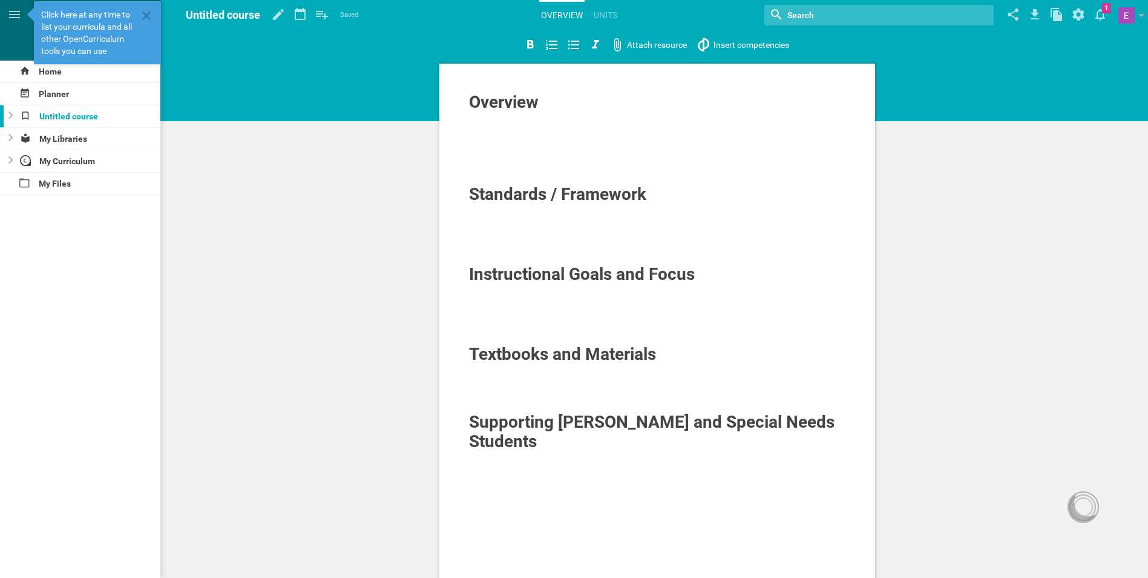
click at [529, 140] on div at bounding box center [657, 142] width 377 height 12
click at [524, 107] on span "Overview" at bounding box center [504, 102] width 70 height 20
click at [561, 171] on div at bounding box center [657, 166] width 377 height 12
click at [553, 209] on div at bounding box center [657, 210] width 377 height 12
drag, startPoint x: 562, startPoint y: 208, endPoint x: 556, endPoint y: 273, distance: 65.1
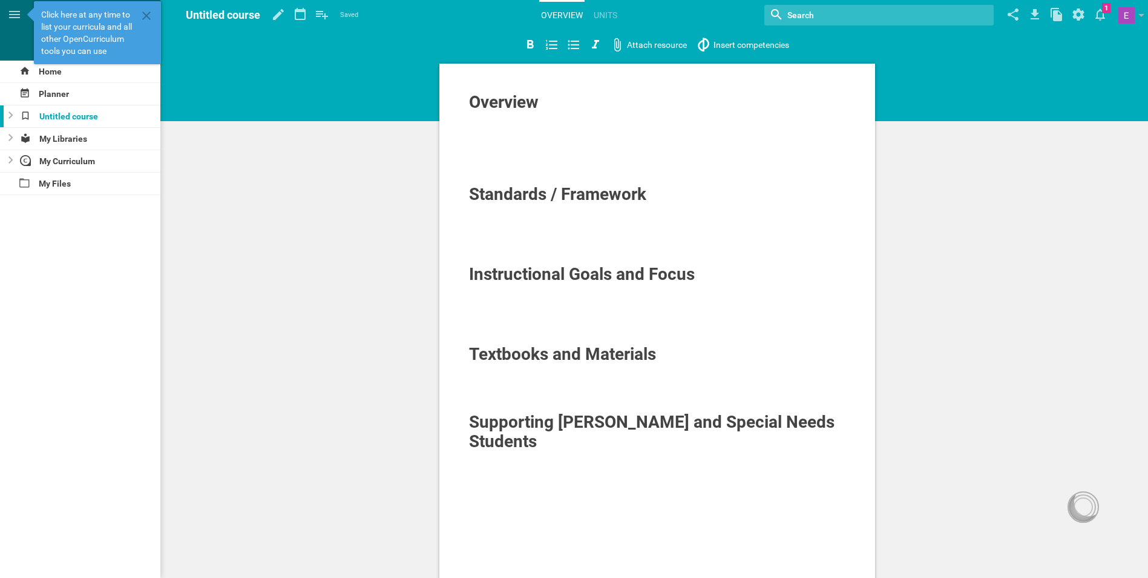
click at [560, 215] on div at bounding box center [657, 210] width 377 height 12
drag, startPoint x: 552, startPoint y: 287, endPoint x: 549, endPoint y: 293, distance: 7.1
click at [551, 288] on div at bounding box center [657, 290] width 377 height 12
click at [545, 310] on div at bounding box center [657, 314] width 377 height 12
click at [579, 220] on div at bounding box center [657, 222] width 377 height 12
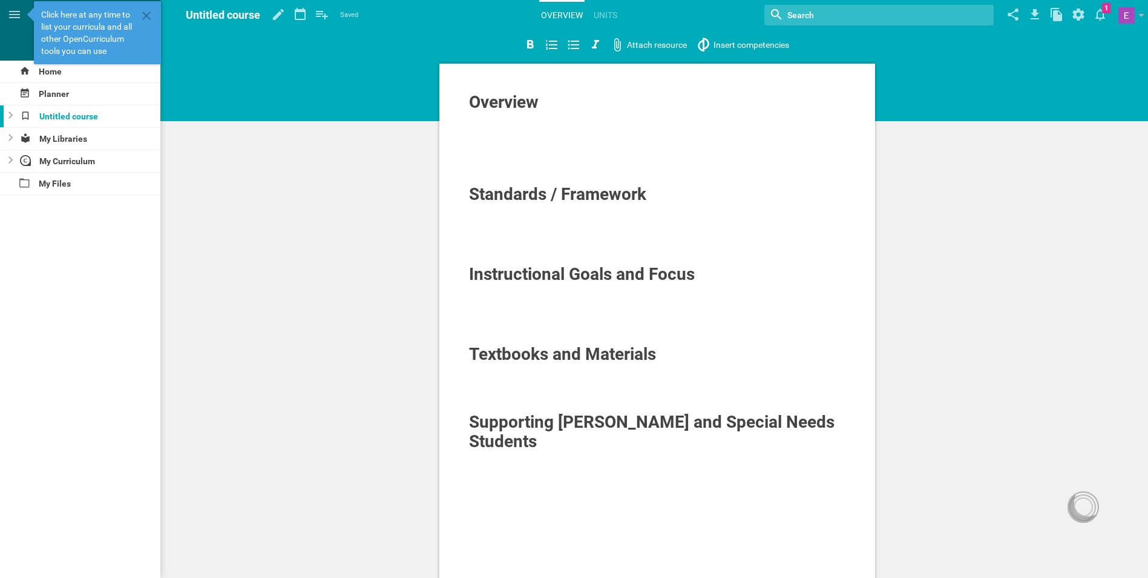
click at [559, 327] on div at bounding box center [657, 326] width 377 height 12
click at [581, 232] on div at bounding box center [657, 234] width 377 height 12
click at [299, 13] on icon at bounding box center [300, 14] width 22 height 29
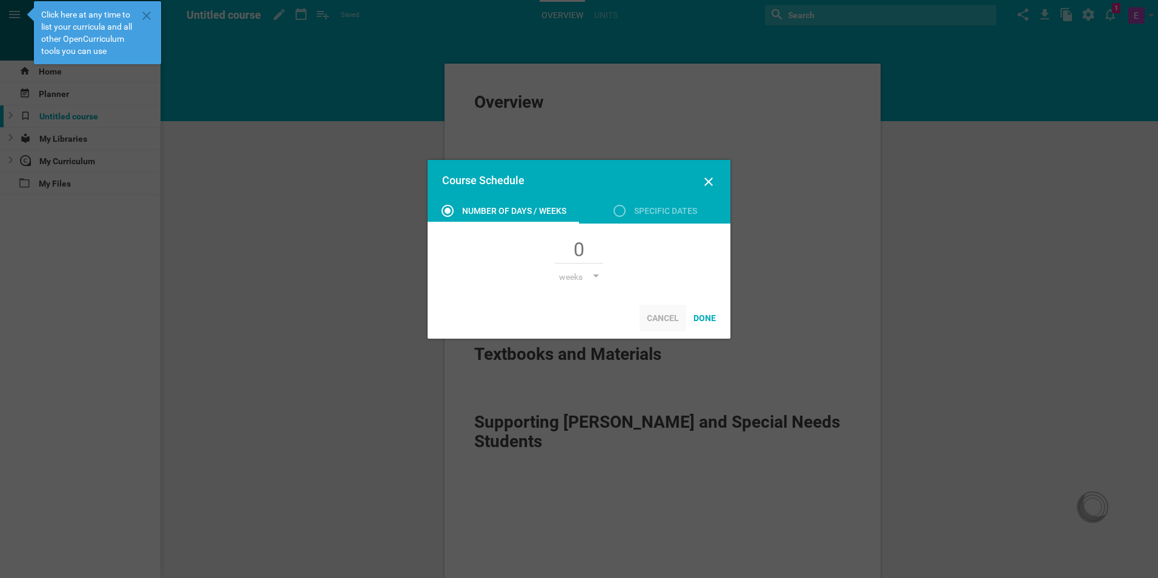
click at [646, 312] on div "Cancel" at bounding box center [662, 318] width 47 height 27
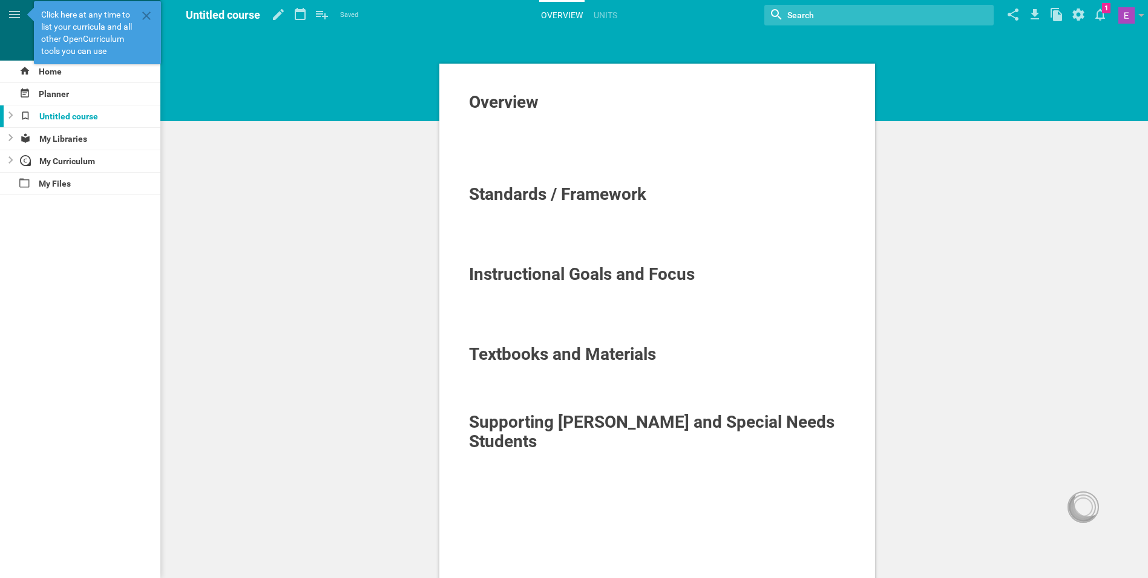
click at [229, 170] on div "Overview Standards / Framework Instructional Goals and Focus Textbooks and Mate…" at bounding box center [657, 423] width 982 height 847
click at [51, 93] on div "Planner" at bounding box center [80, 94] width 160 height 22
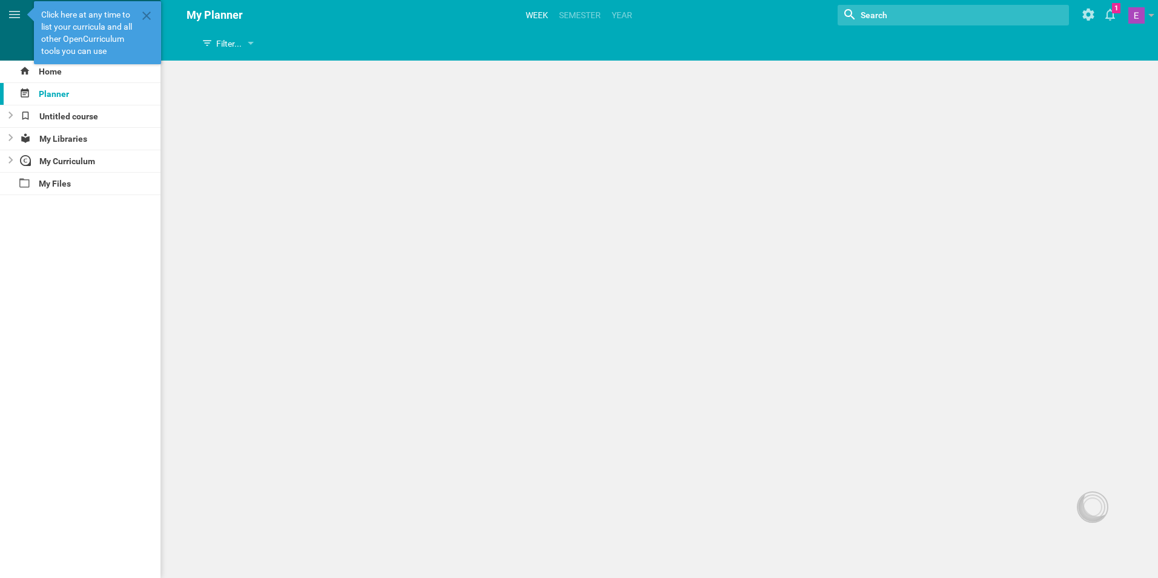
click at [532, 13] on link "Week" at bounding box center [537, 15] width 26 height 27
click at [265, 36] on div "Planner View" at bounding box center [244, 44] width 96 height 22
click at [256, 67] on li "Calendar View" at bounding box center [246, 67] width 100 height 27
click at [506, 282] on div "thhfgh Calendar View Calendar View Planner View Filter... Show everything Units…" at bounding box center [579, 289] width 1158 height 578
drag, startPoint x: 816, startPoint y: 302, endPoint x: 955, endPoint y: 406, distance: 173.5
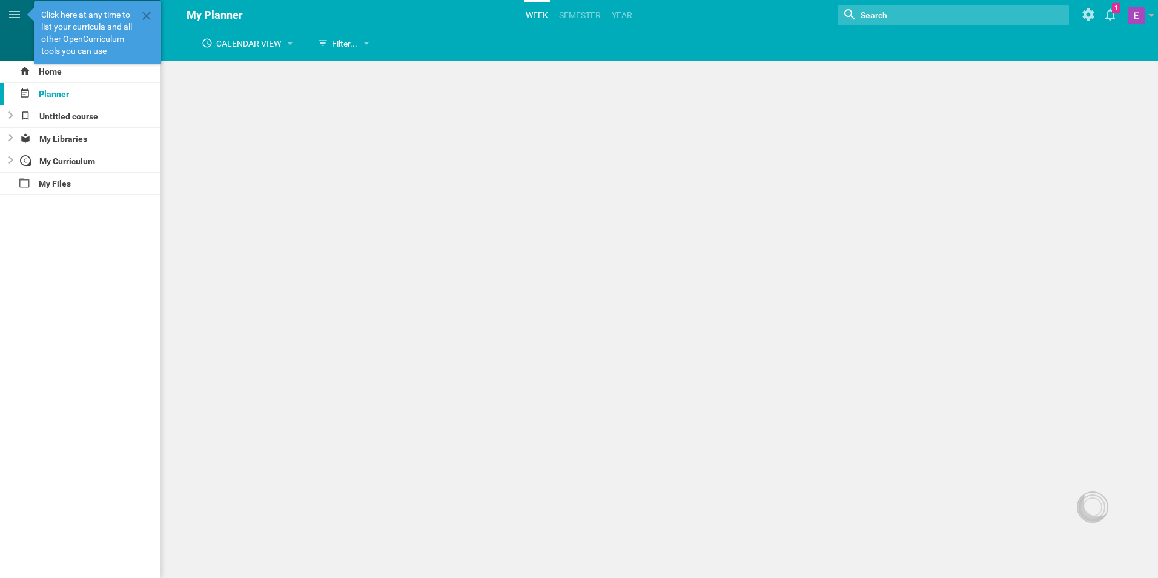
click at [818, 305] on div "thhfgh Calendar View Calendar View Planner View Filter... Show everything Units…" at bounding box center [579, 289] width 1158 height 578
click at [1083, 508] on div at bounding box center [1091, 506] width 19 height 19
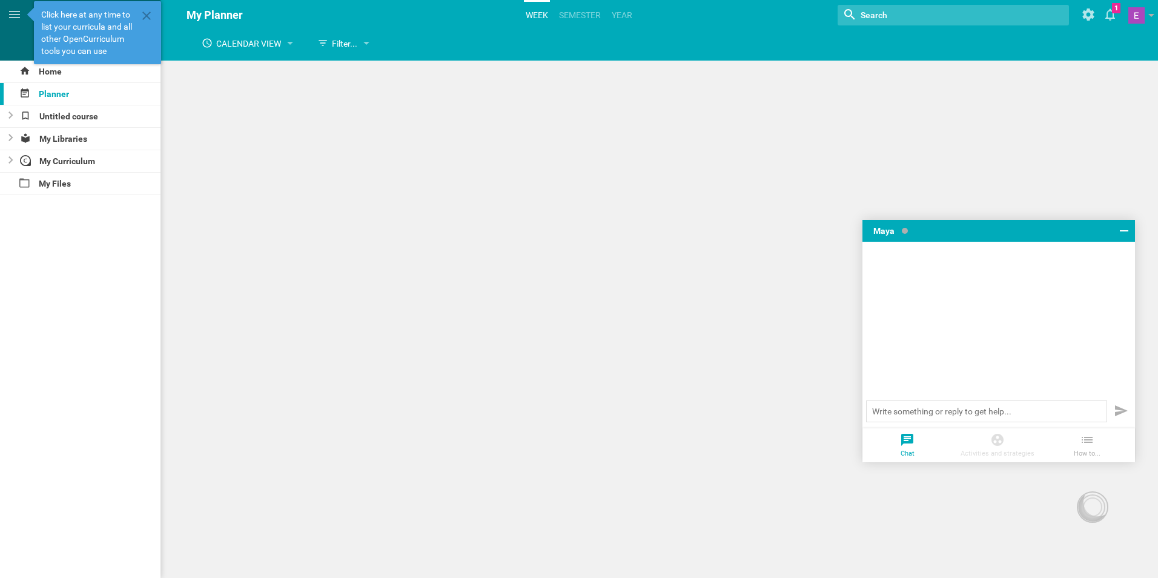
click at [705, 141] on div "thhfgh Calendar View Calendar View Planner View Filter... Show everything Units…" at bounding box center [579, 289] width 1158 height 578
click at [48, 153] on div "My Curriculum" at bounding box center [88, 161] width 145 height 22
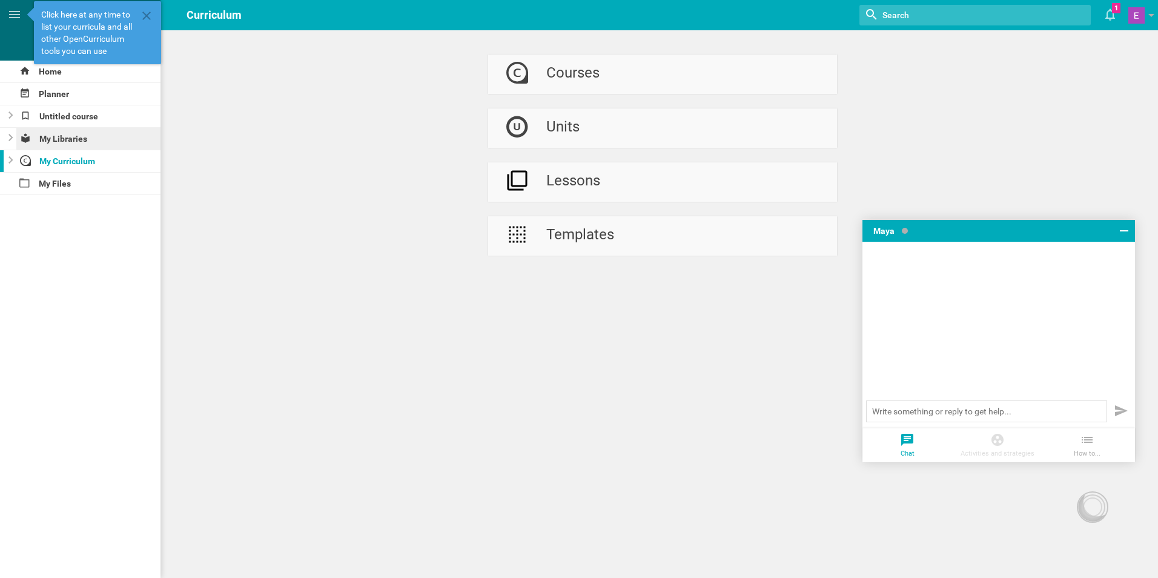
click at [108, 143] on div "My Libraries" at bounding box center [88, 139] width 145 height 22
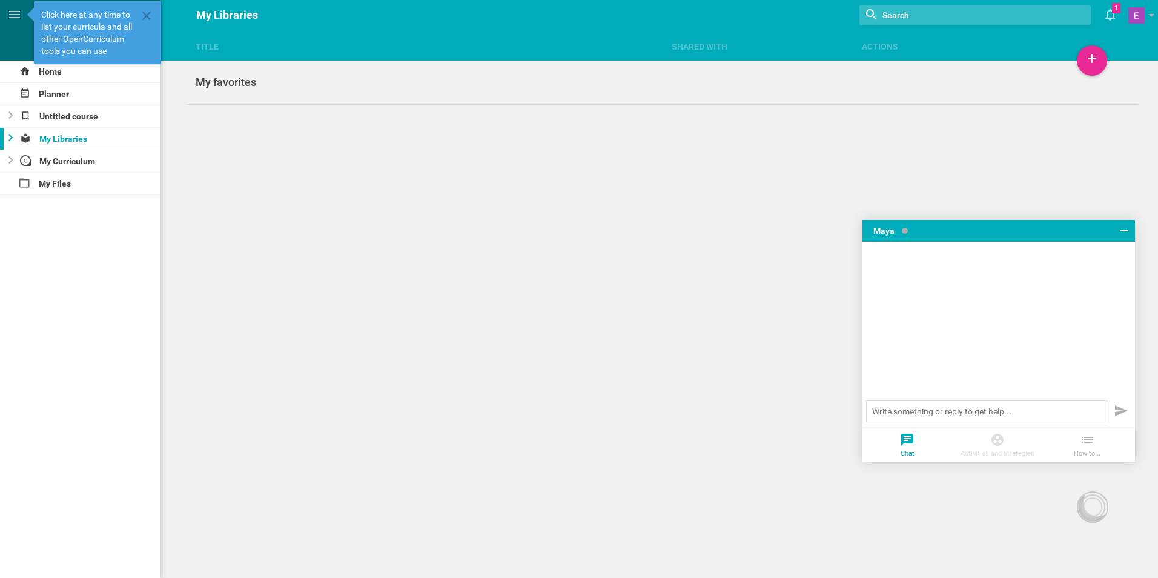
click at [13, 140] on icon at bounding box center [10, 137] width 5 height 7
click at [13, 140] on div at bounding box center [7, 139] width 15 height 22
click at [1079, 58] on div "+" at bounding box center [1091, 60] width 30 height 30
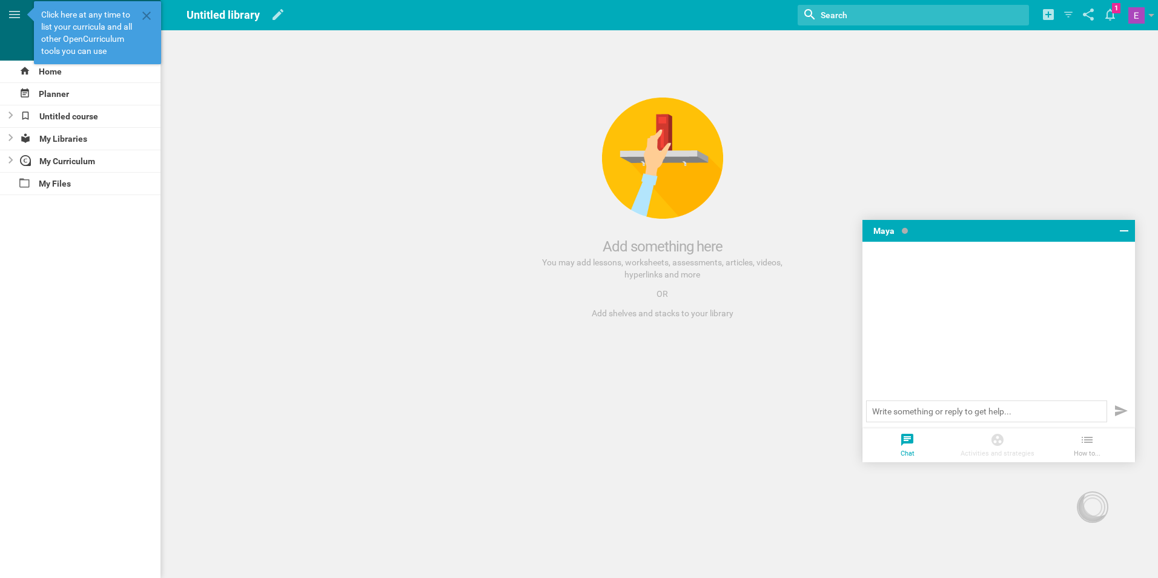
click at [668, 178] on div at bounding box center [662, 157] width 121 height 121
click at [507, 159] on div "Add something here You may add lessons, worksheets, assessments, articles, vide…" at bounding box center [661, 208] width 991 height 320
drag, startPoint x: 501, startPoint y: 170, endPoint x: 495, endPoint y: 163, distance: 9.4
click at [490, 182] on div "Add something here You may add lessons, worksheets, assessments, articles, vide…" at bounding box center [661, 208] width 991 height 320
click at [59, 122] on div "Untitled course" at bounding box center [88, 116] width 145 height 22
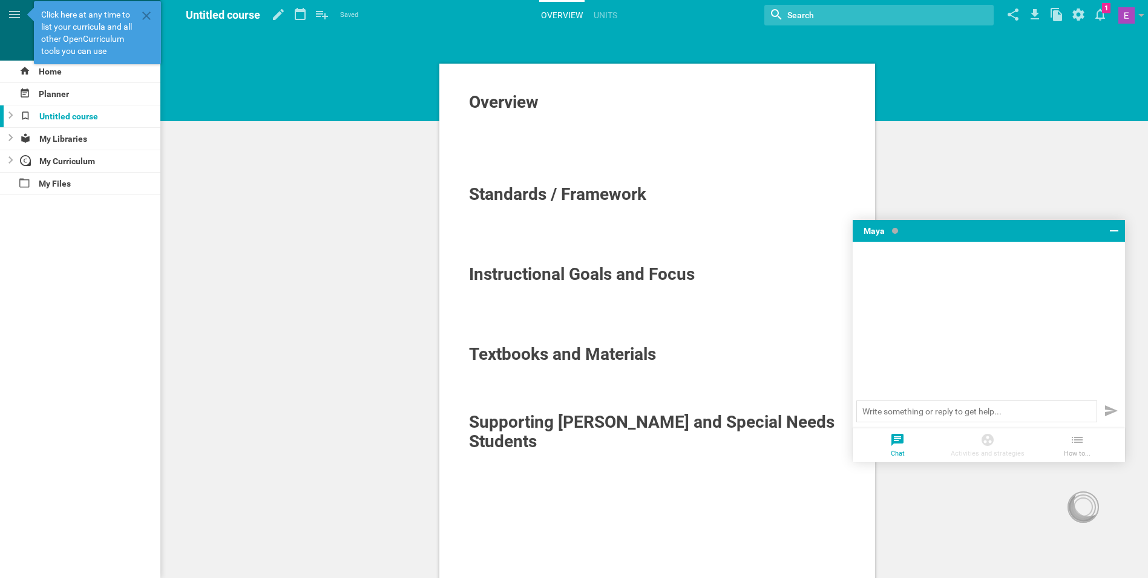
click at [245, 15] on span "Untitled course" at bounding box center [223, 14] width 74 height 13
click at [286, 17] on icon at bounding box center [279, 14] width 22 height 29
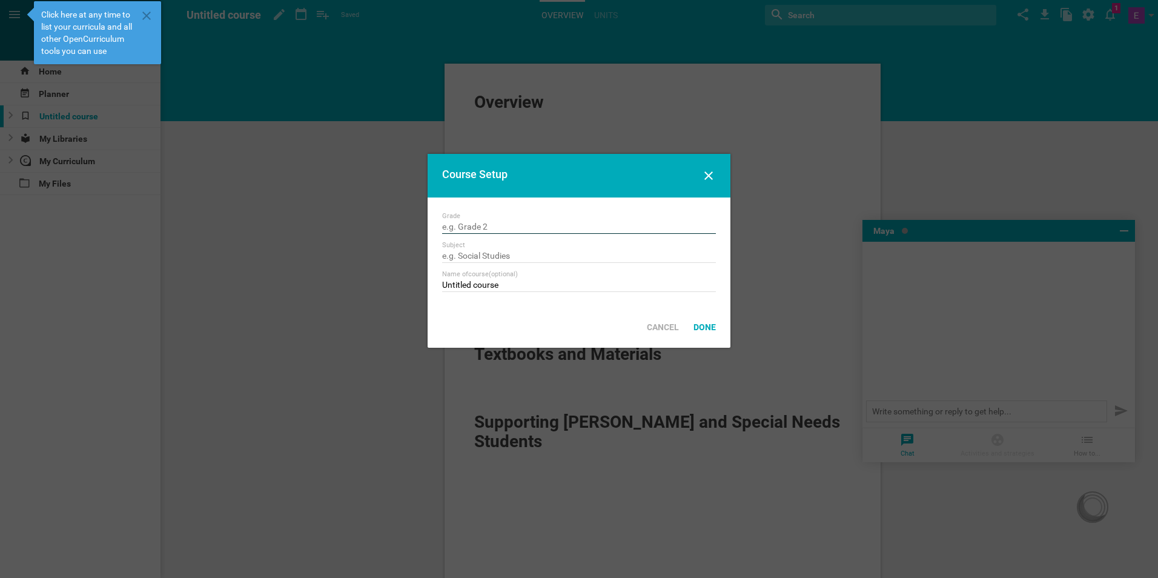
click at [495, 230] on input "text" at bounding box center [579, 228] width 274 height 12
click at [453, 219] on div "Grade" at bounding box center [579, 216] width 274 height 8
click at [454, 225] on input "pk" at bounding box center [579, 228] width 274 height 12
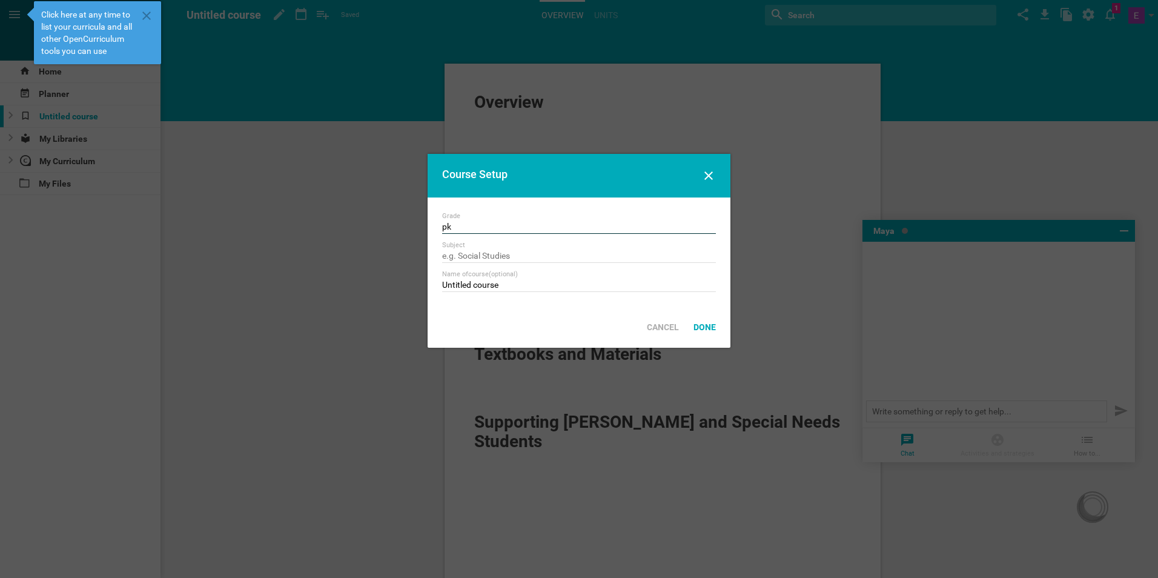
type input "p"
type input "PREK"
type input "General Music"
click at [518, 299] on div "Grade PREK Subject General Music Name of course (optional) Untitled course" at bounding box center [578, 251] width 303 height 109
click at [516, 289] on input "Untitled course" at bounding box center [579, 286] width 274 height 12
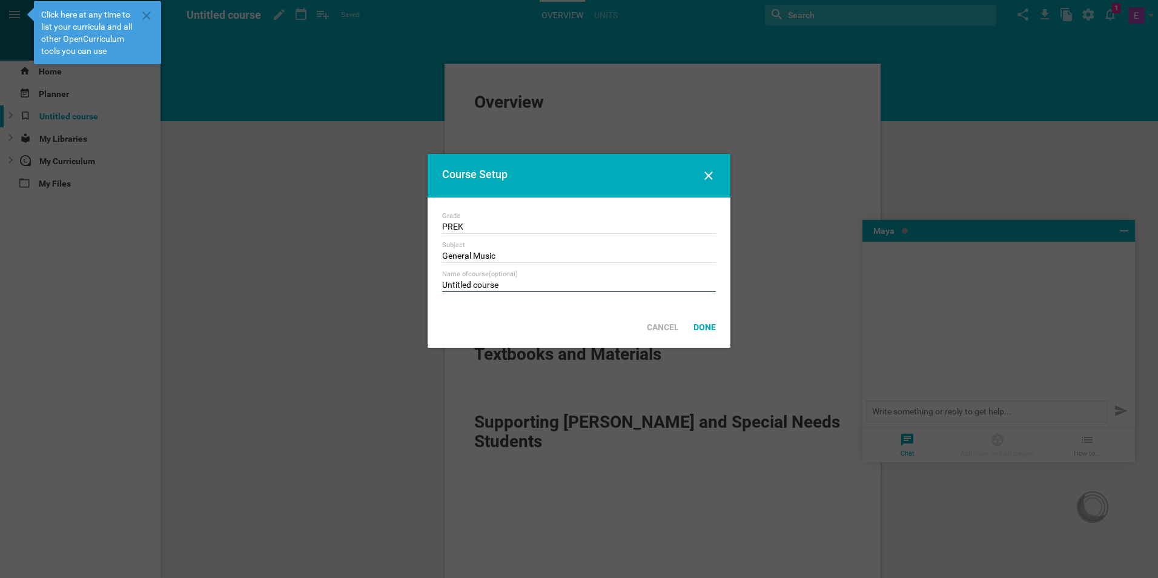
click at [516, 289] on input "Untitled course" at bounding box center [579, 286] width 274 height 12
type input "P"
type input "Music-PK"
click at [710, 319] on div "Done" at bounding box center [704, 327] width 37 height 27
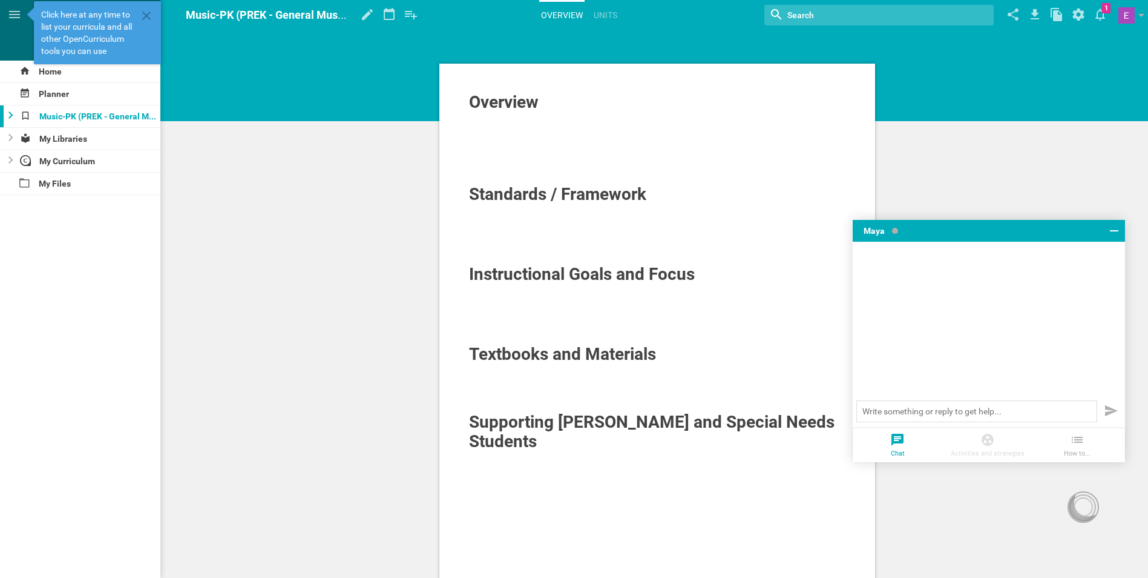
click at [13, 121] on div at bounding box center [7, 116] width 15 height 22
click at [302, 246] on div "Overview Standards / Framework Instructional Goals and Focus Textbooks and Mate…" at bounding box center [657, 423] width 982 height 847
click at [387, 17] on icon at bounding box center [389, 14] width 22 height 29
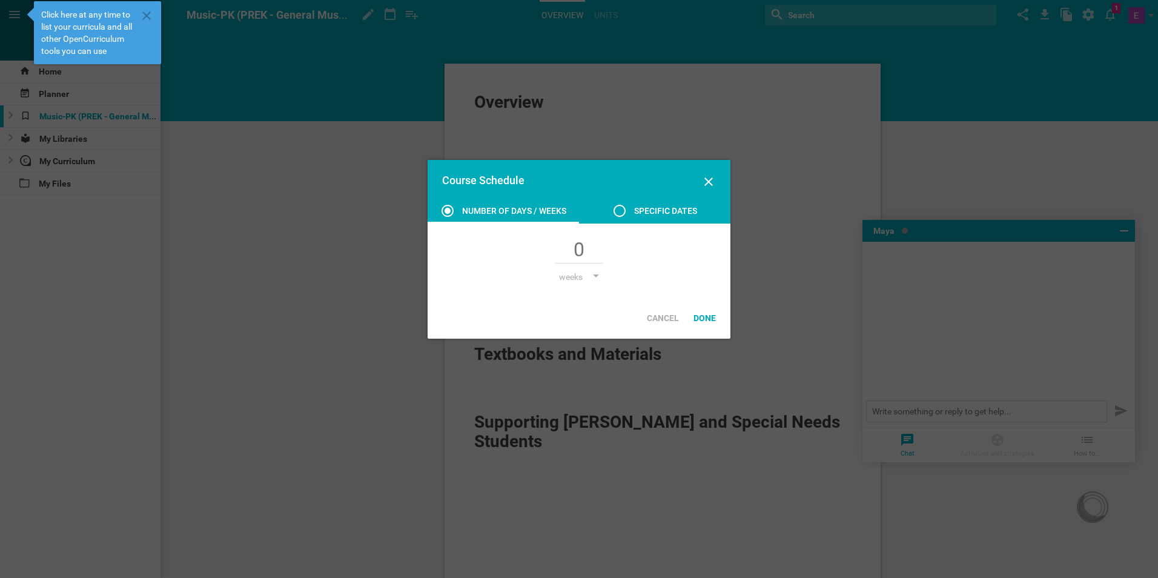
click at [644, 217] on div "Specific dates" at bounding box center [665, 210] width 63 height 15
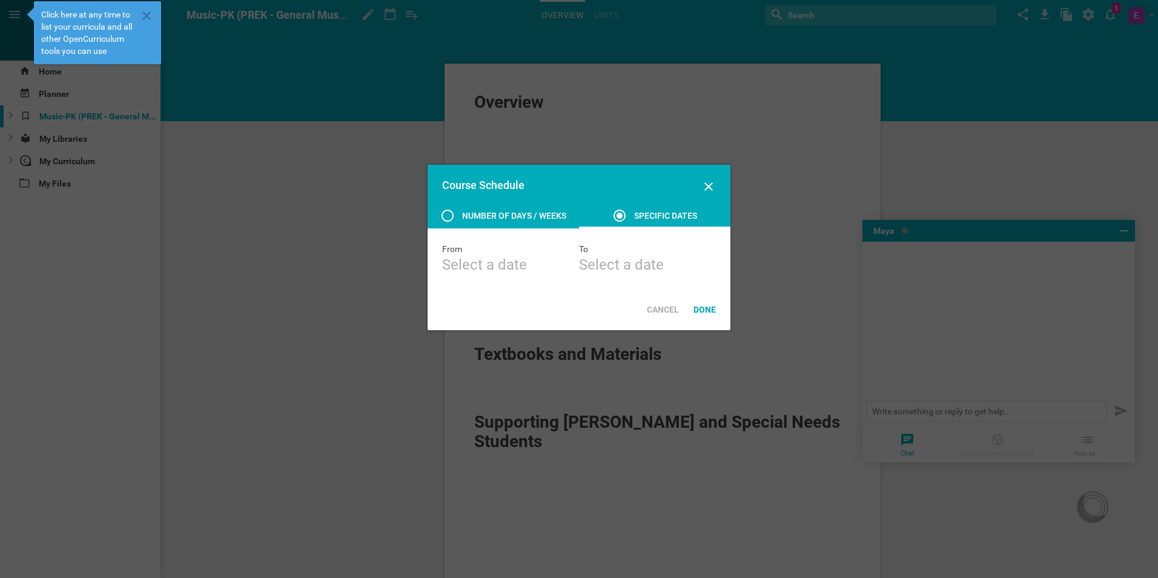
click at [494, 214] on div "Number of days / weeks" at bounding box center [514, 215] width 104 height 15
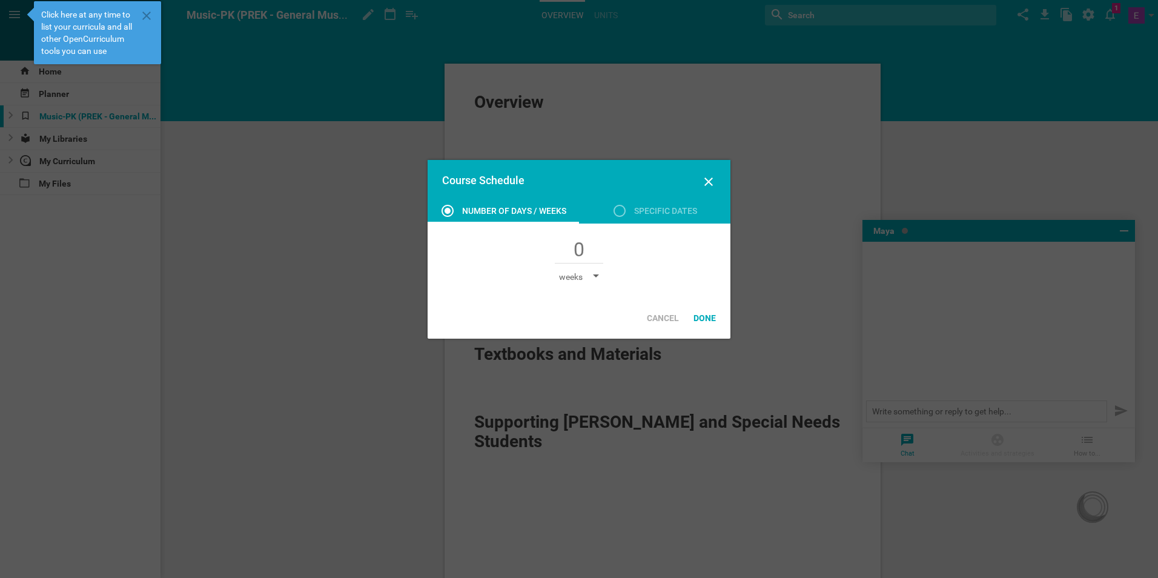
click at [585, 278] on div "weeks" at bounding box center [579, 277] width 40 height 12
click at [584, 272] on div "weeks" at bounding box center [579, 277] width 40 height 12
click at [705, 185] on icon at bounding box center [708, 181] width 8 height 8
